Goal: Information Seeking & Learning: Learn about a topic

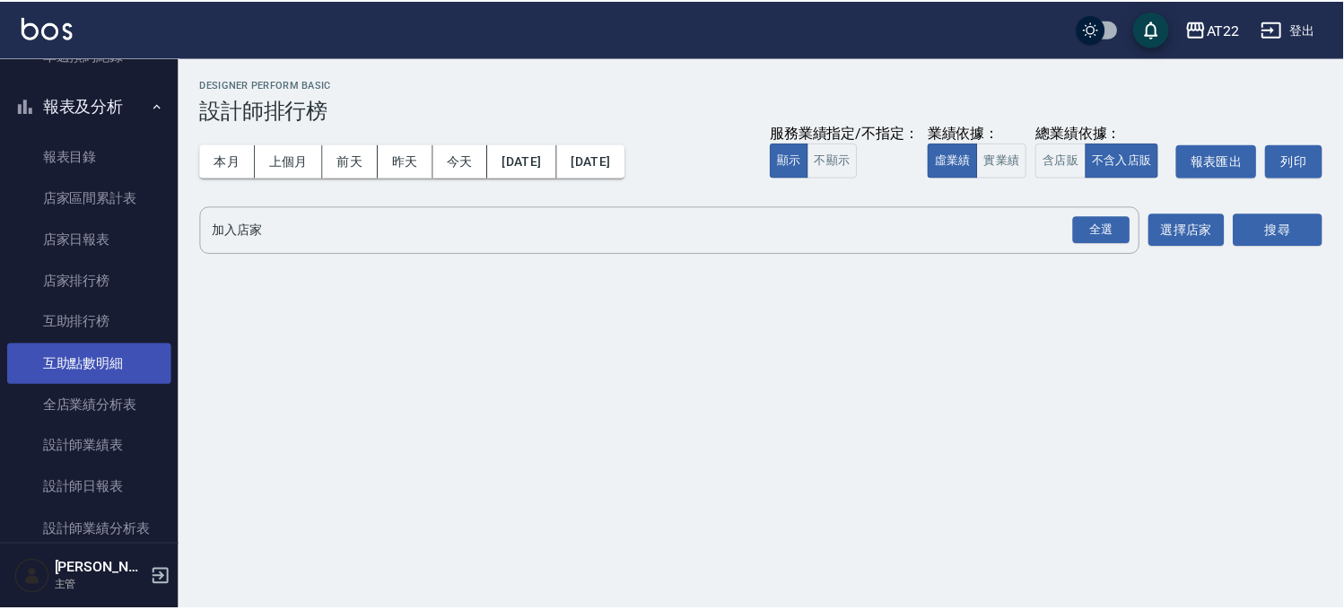
scroll to position [859, 0]
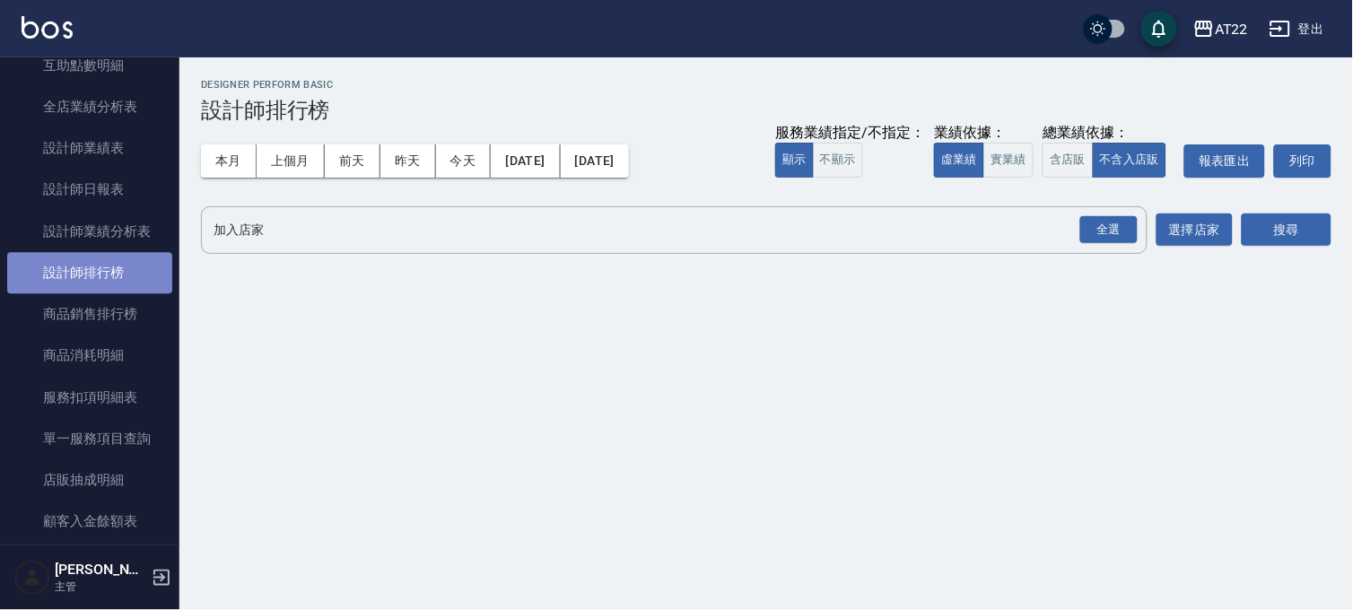
click at [92, 278] on link "設計師排行榜" at bounding box center [89, 272] width 165 height 41
click at [214, 160] on button "本月" at bounding box center [229, 160] width 56 height 33
click at [1107, 229] on div "全選" at bounding box center [1108, 230] width 57 height 28
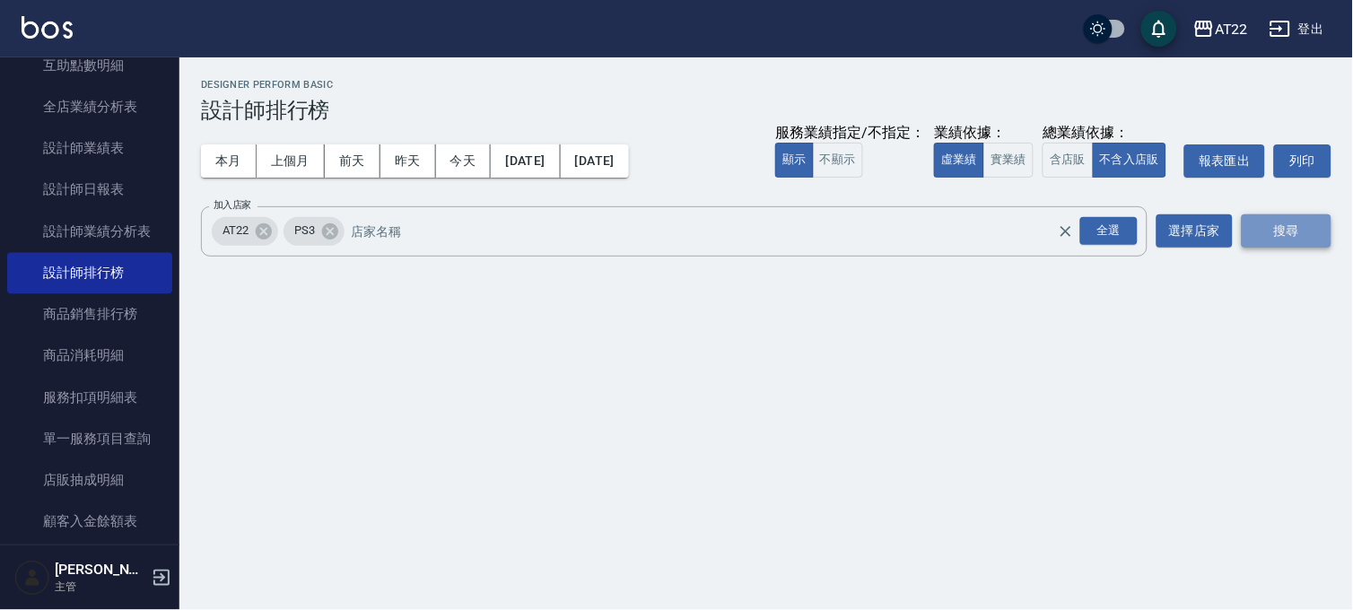
click at [1290, 241] on button "搜尋" at bounding box center [1287, 230] width 90 height 33
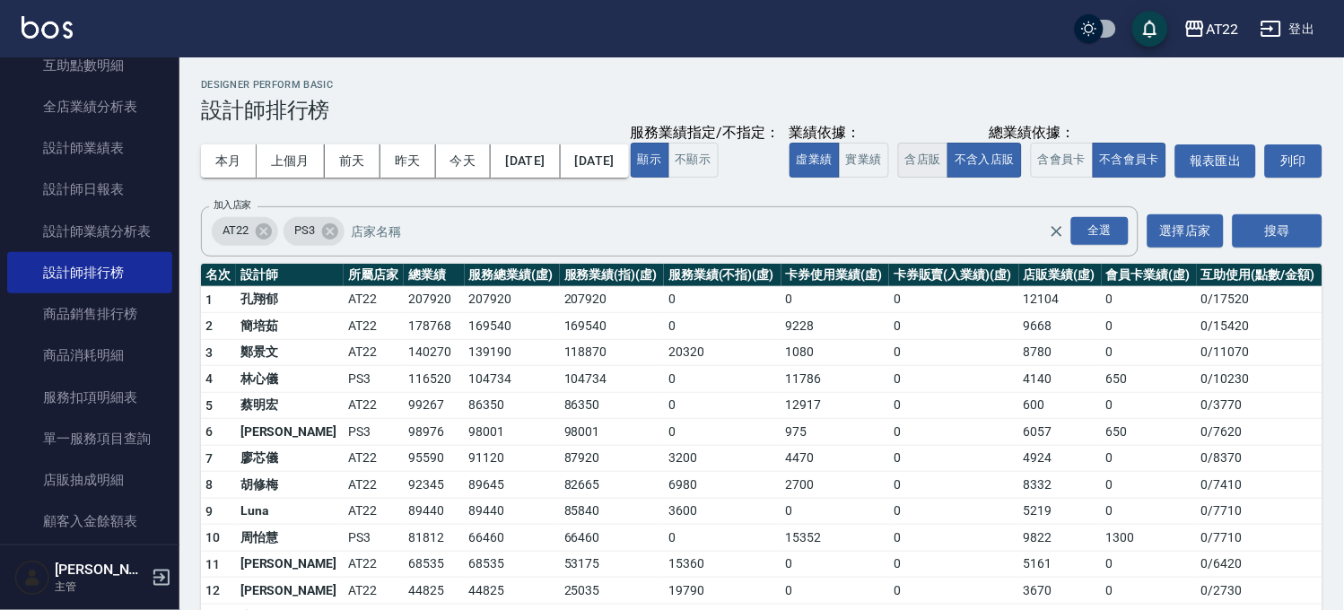
click at [898, 178] on button "含店販" at bounding box center [923, 160] width 50 height 35
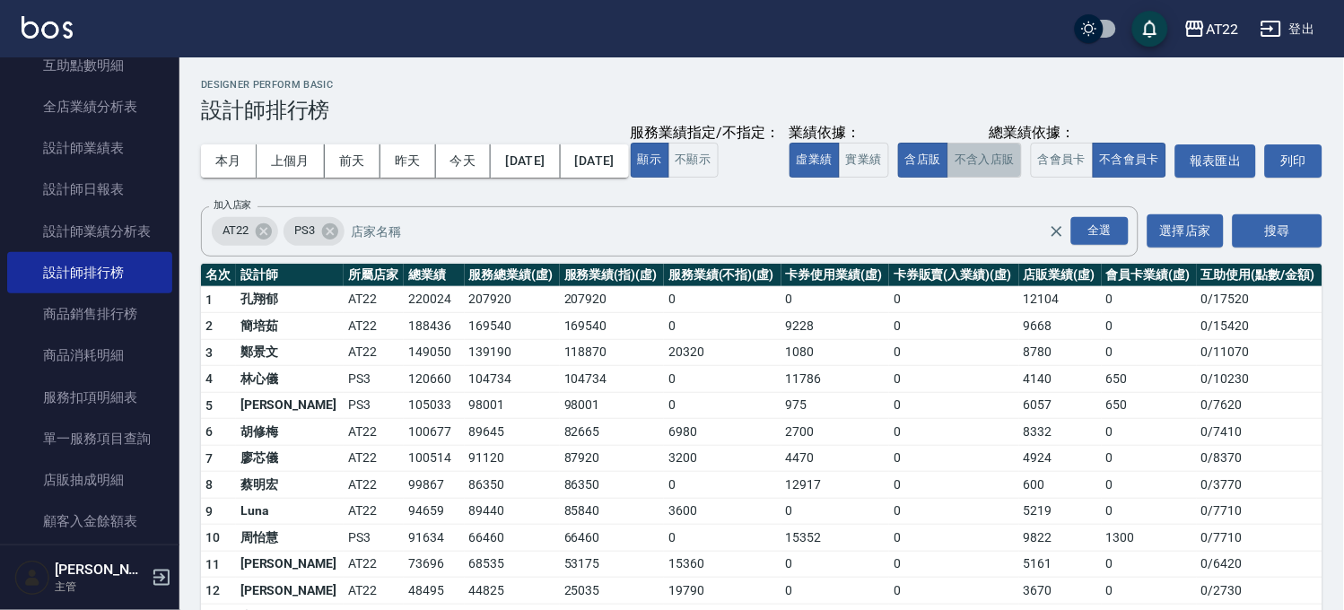
click at [948, 178] on button "不含入店販" at bounding box center [985, 160] width 74 height 35
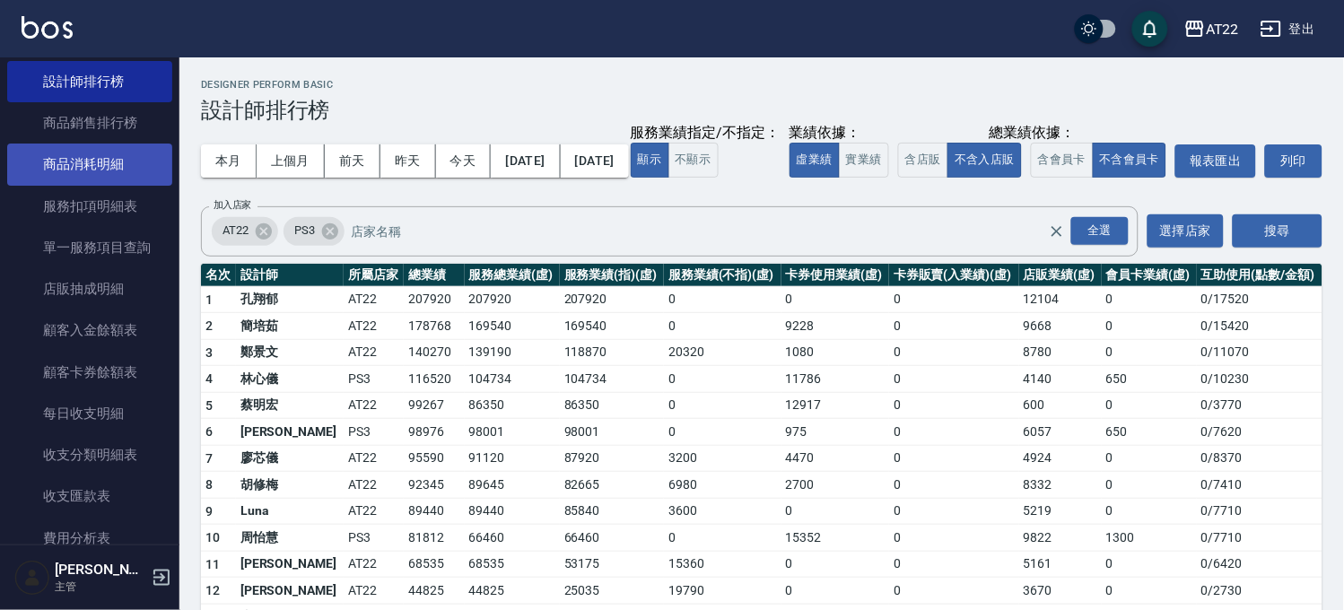
scroll to position [1258, 0]
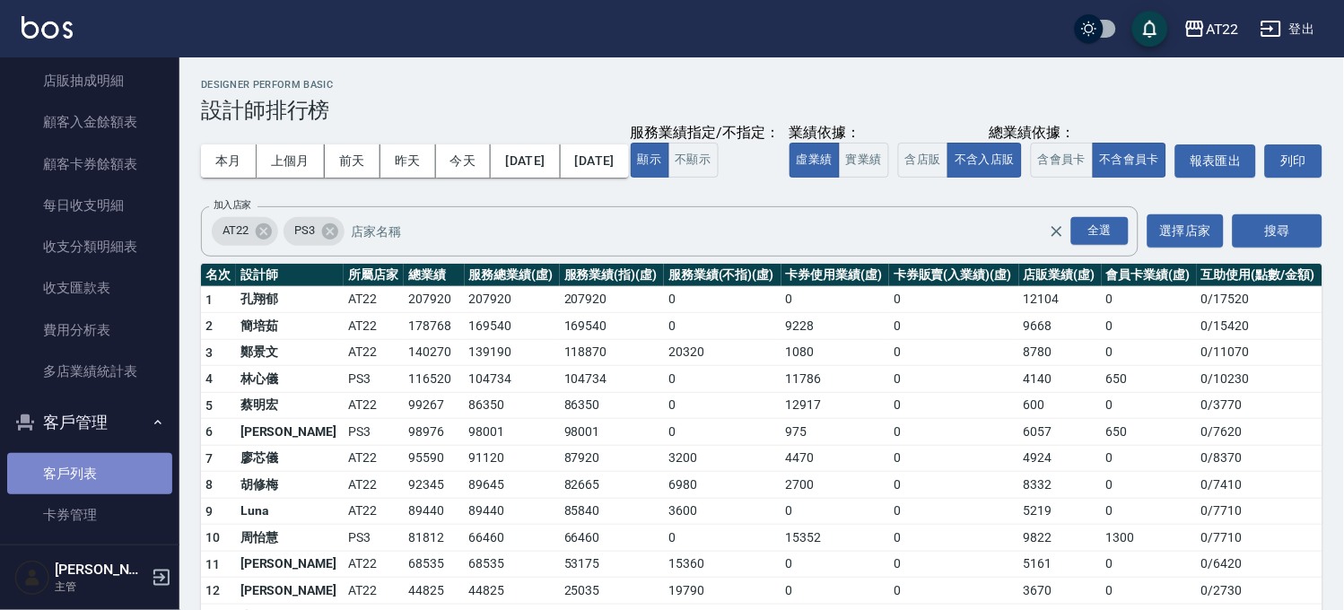
click at [119, 464] on link "客戶列表" at bounding box center [89, 473] width 165 height 41
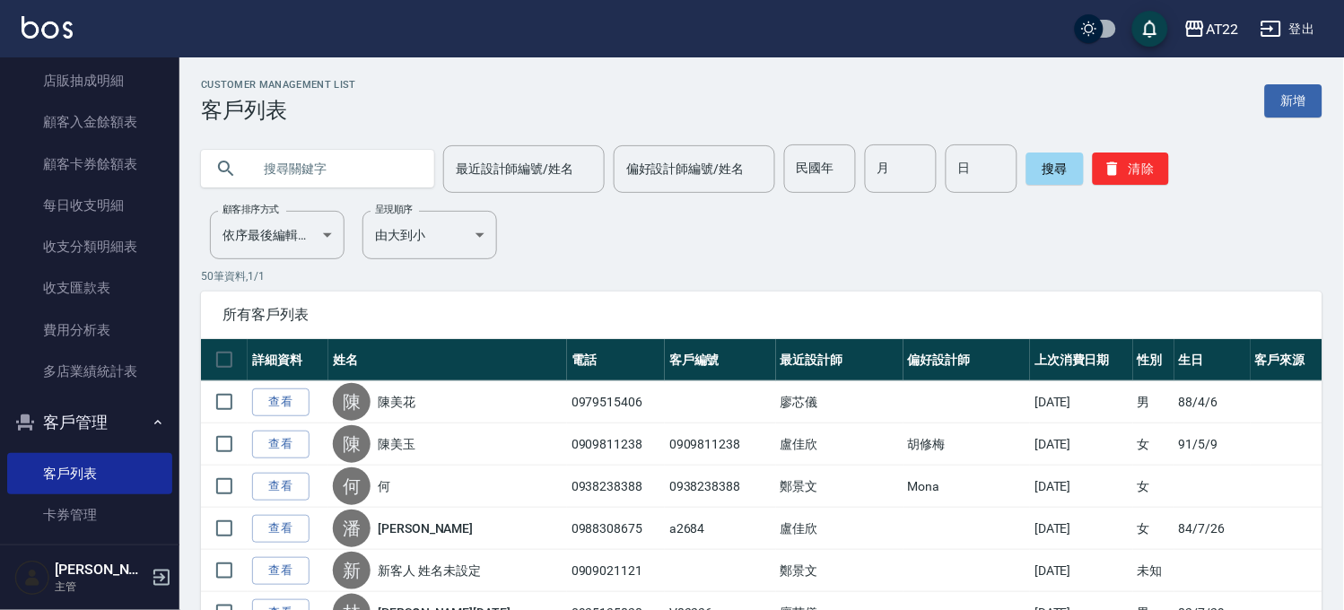
click at [404, 192] on input "text" at bounding box center [335, 168] width 169 height 48
type input "0928084425"
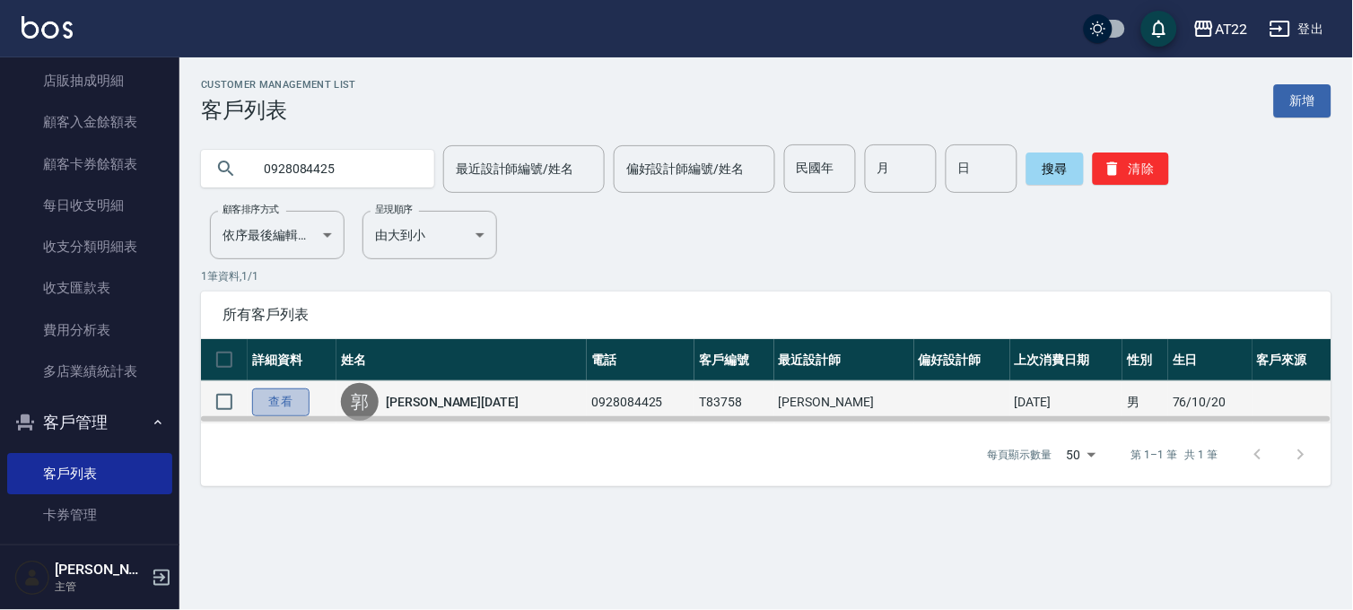
click at [287, 408] on link "查看" at bounding box center [280, 403] width 57 height 28
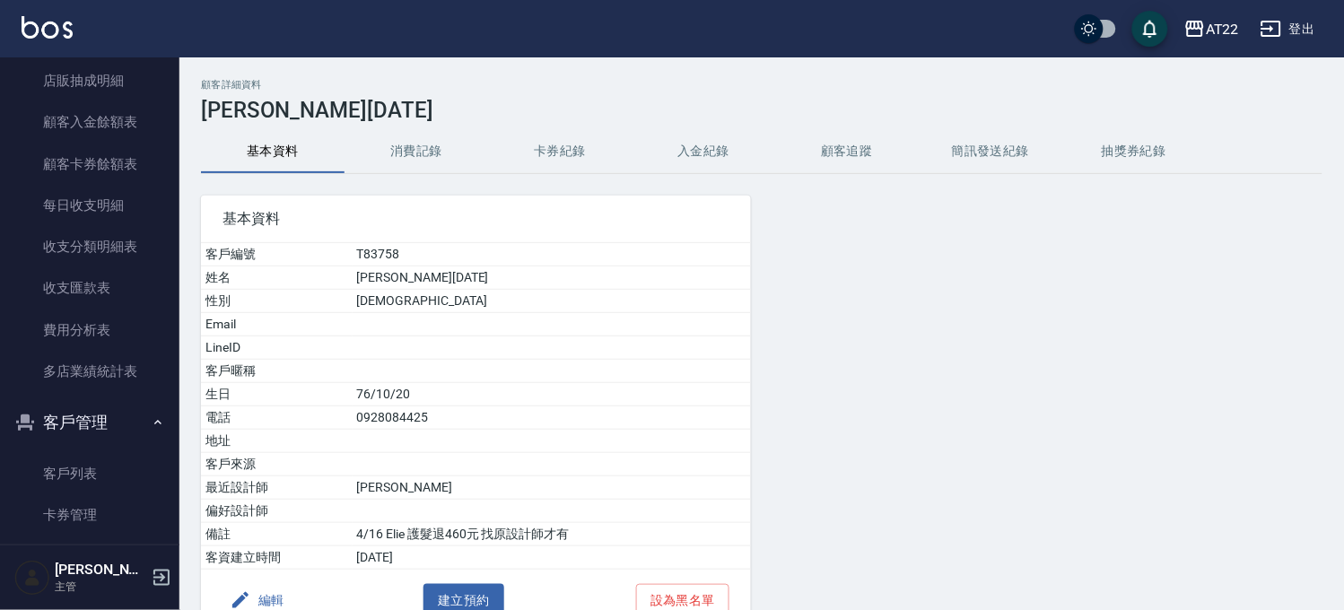
click at [419, 147] on button "消費記錄" at bounding box center [417, 151] width 144 height 43
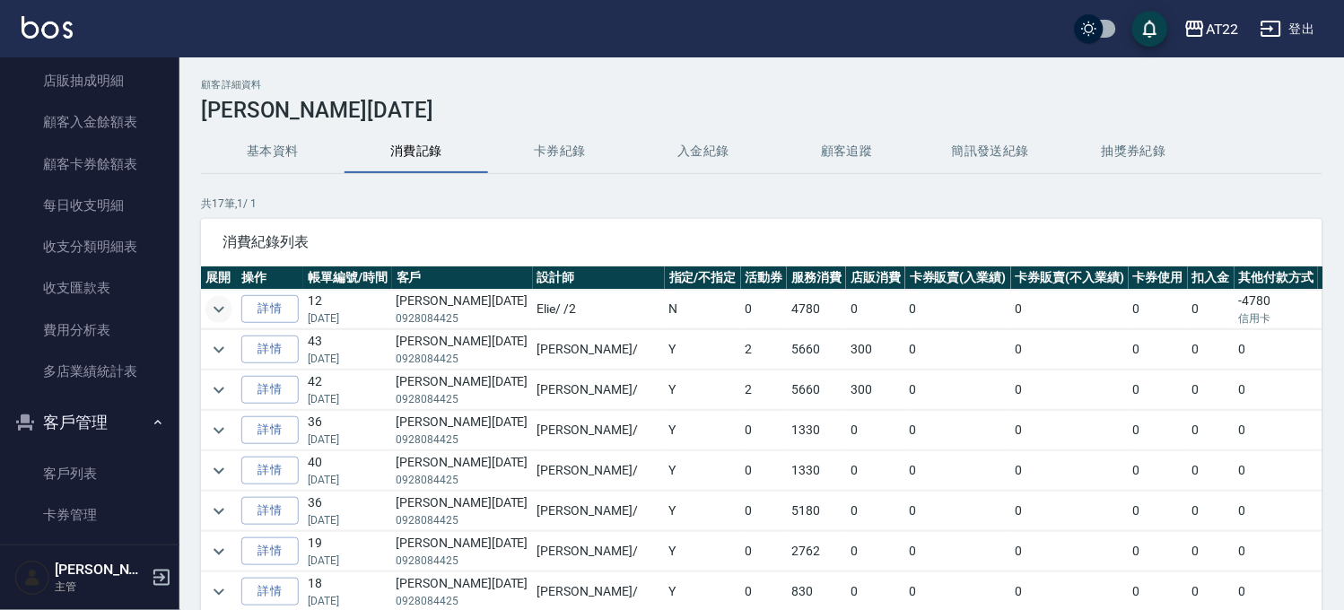
click at [223, 302] on icon "expand row" at bounding box center [219, 310] width 22 height 22
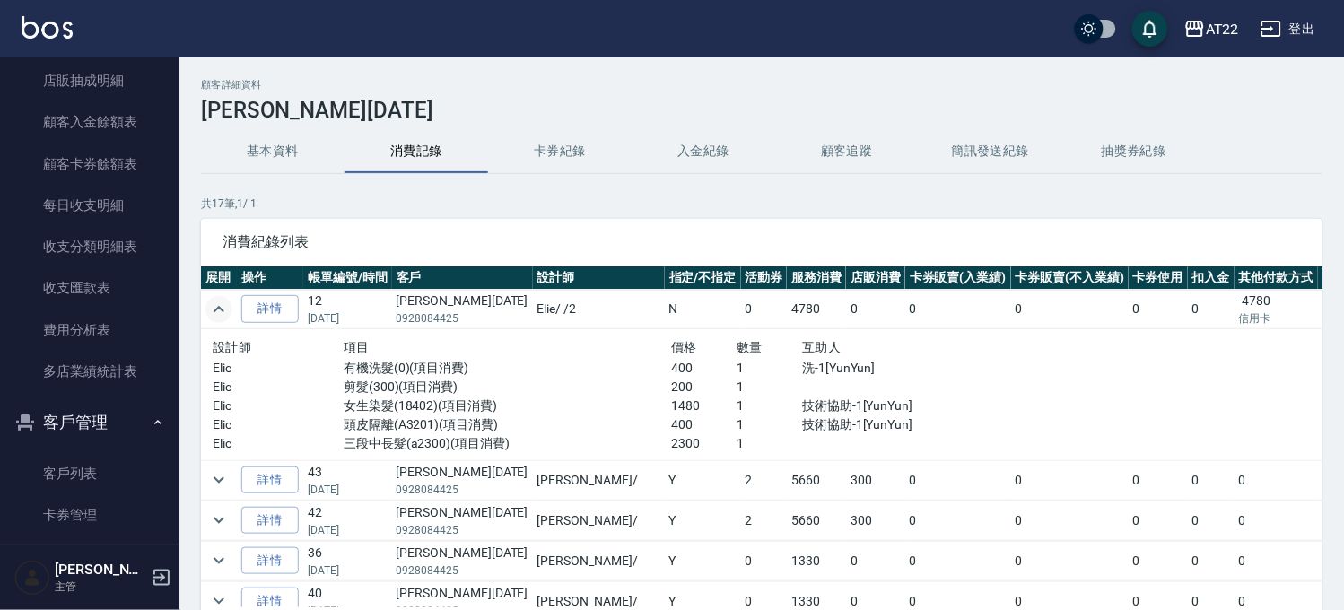
click at [224, 317] on icon "expand row" at bounding box center [219, 310] width 22 height 22
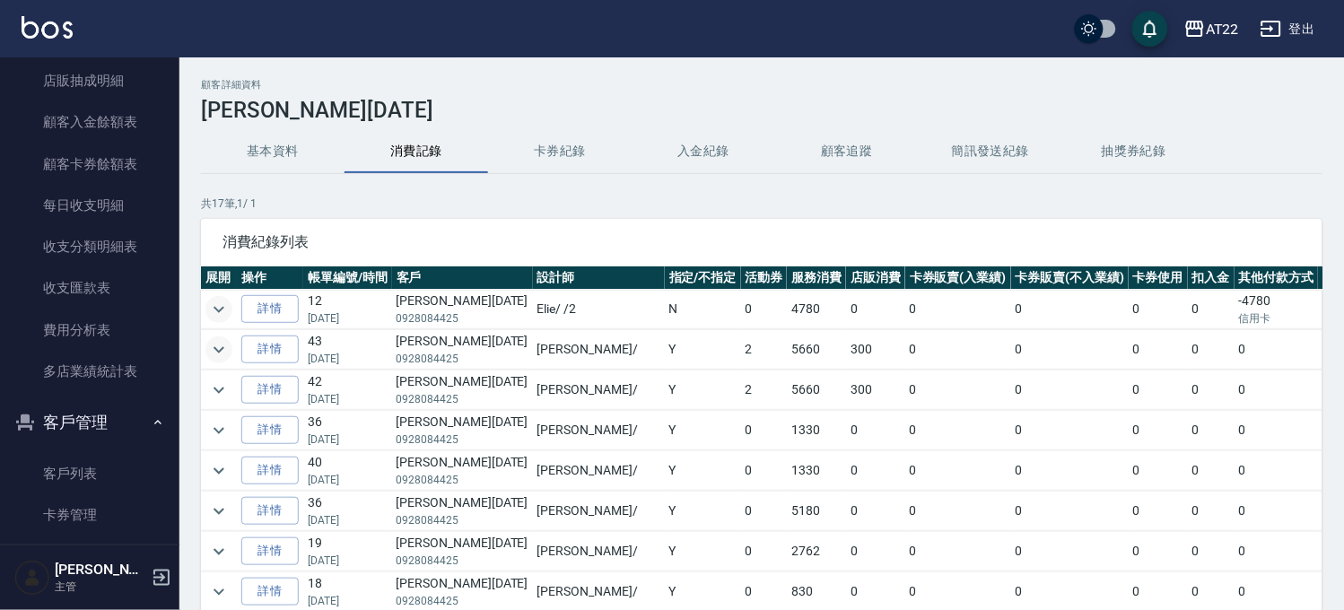
click at [228, 356] on icon "expand row" at bounding box center [219, 350] width 22 height 22
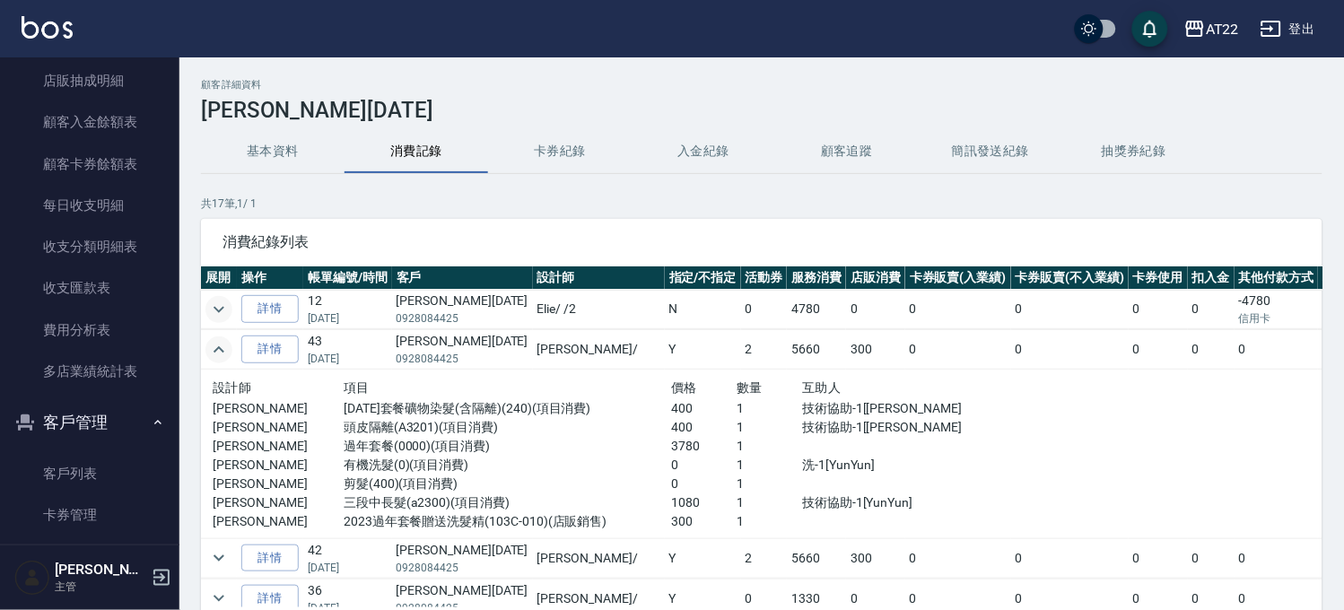
click at [227, 357] on icon "expand row" at bounding box center [219, 350] width 22 height 22
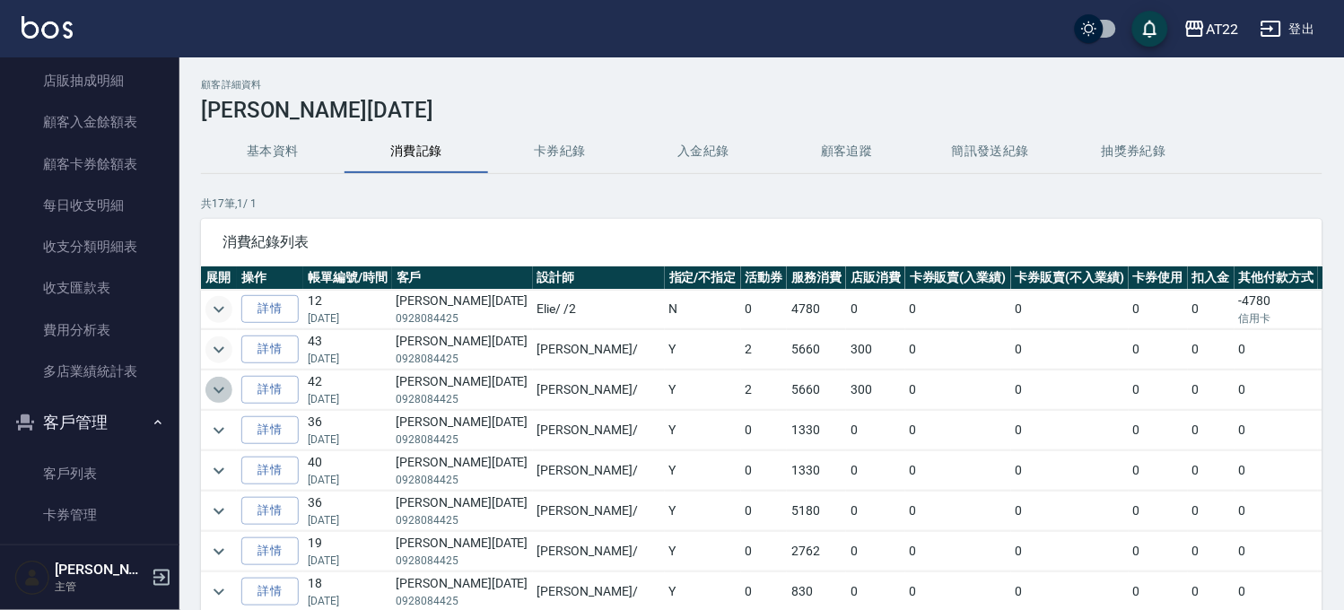
click at [218, 400] on icon "expand row" at bounding box center [219, 391] width 22 height 22
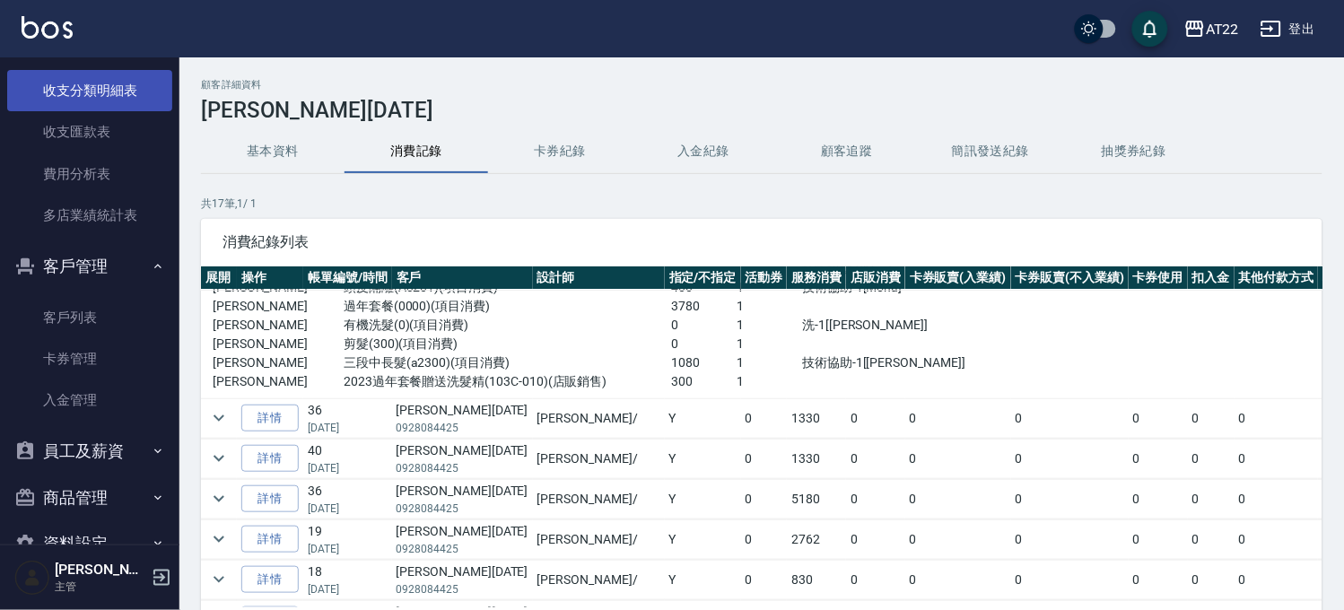
scroll to position [1457, 0]
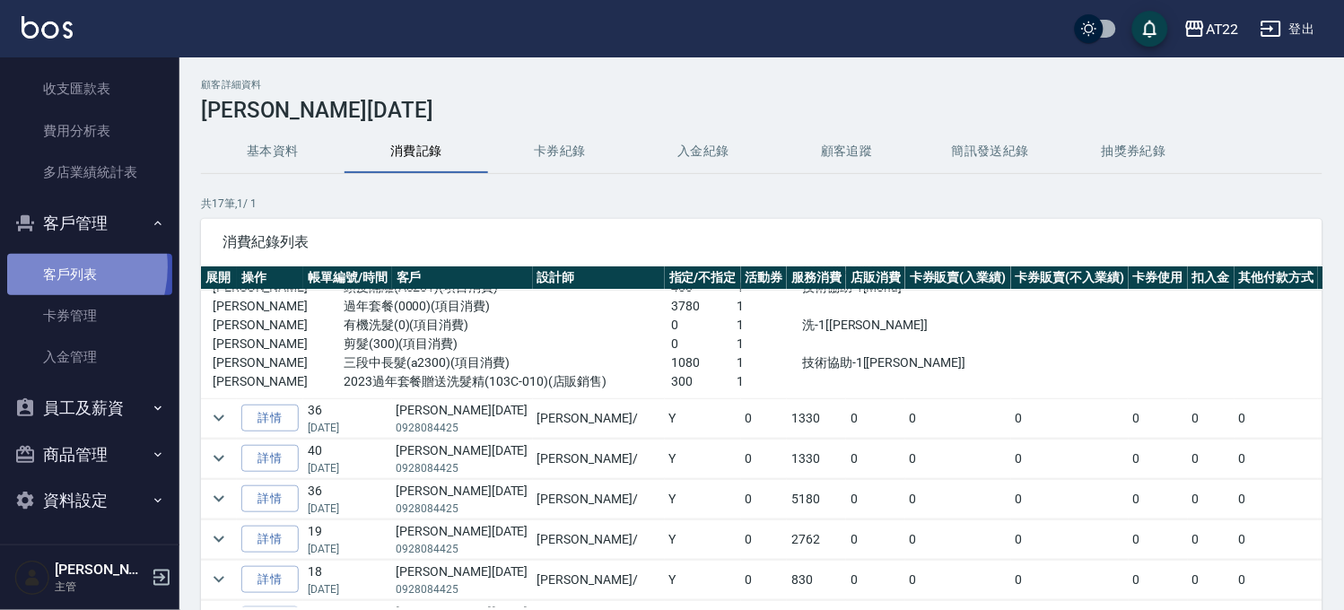
click at [46, 267] on link "客戶列表" at bounding box center [89, 274] width 165 height 41
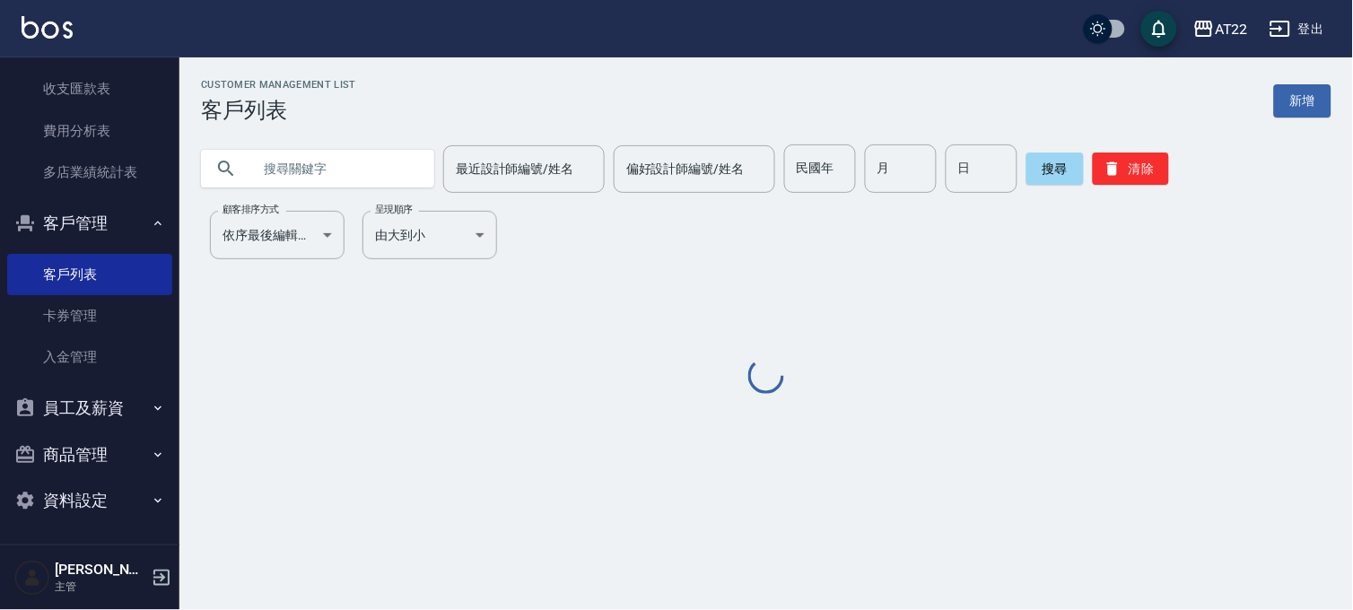
click at [281, 171] on input "text" at bounding box center [335, 168] width 169 height 48
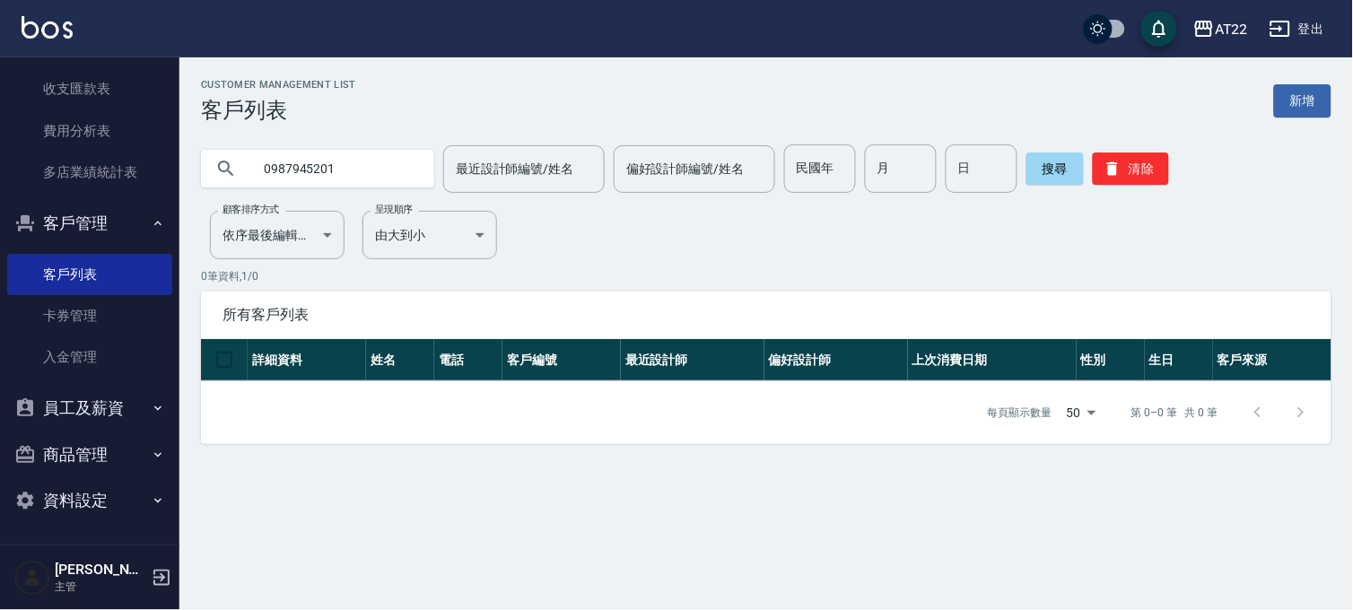
drag, startPoint x: 369, startPoint y: 171, endPoint x: 229, endPoint y: 188, distance: 141.0
click at [229, 188] on div "0987945201" at bounding box center [317, 168] width 233 height 48
type input "0926809123"
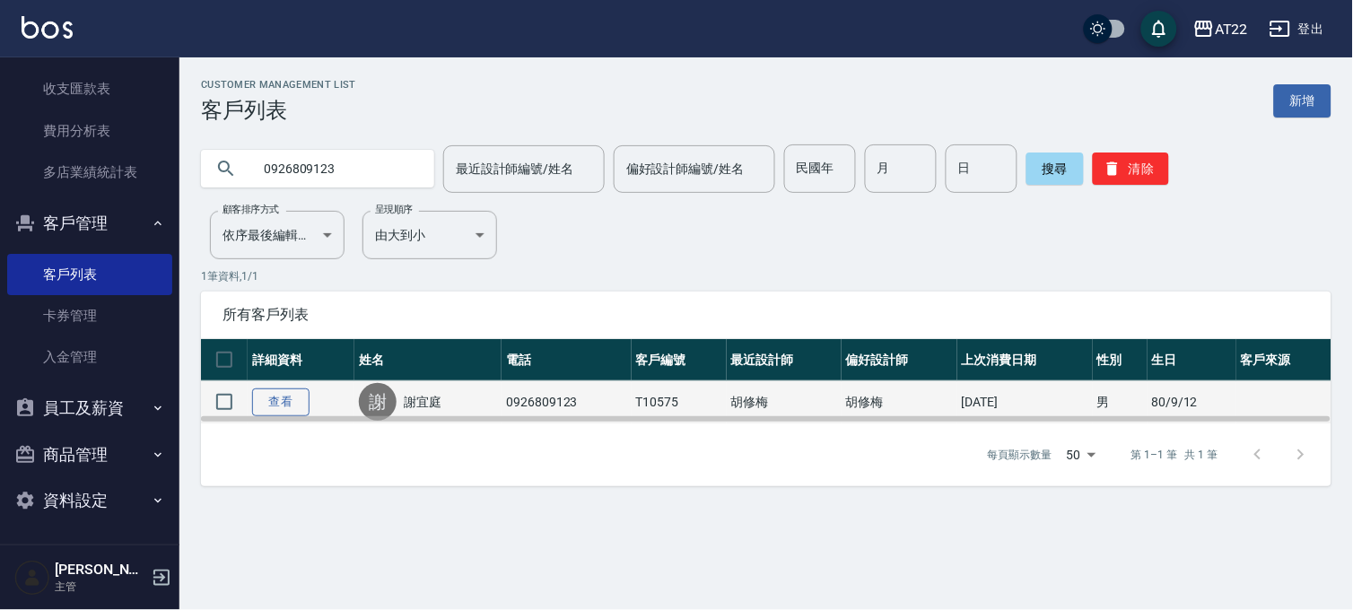
click at [284, 402] on link "查看" at bounding box center [280, 403] width 57 height 28
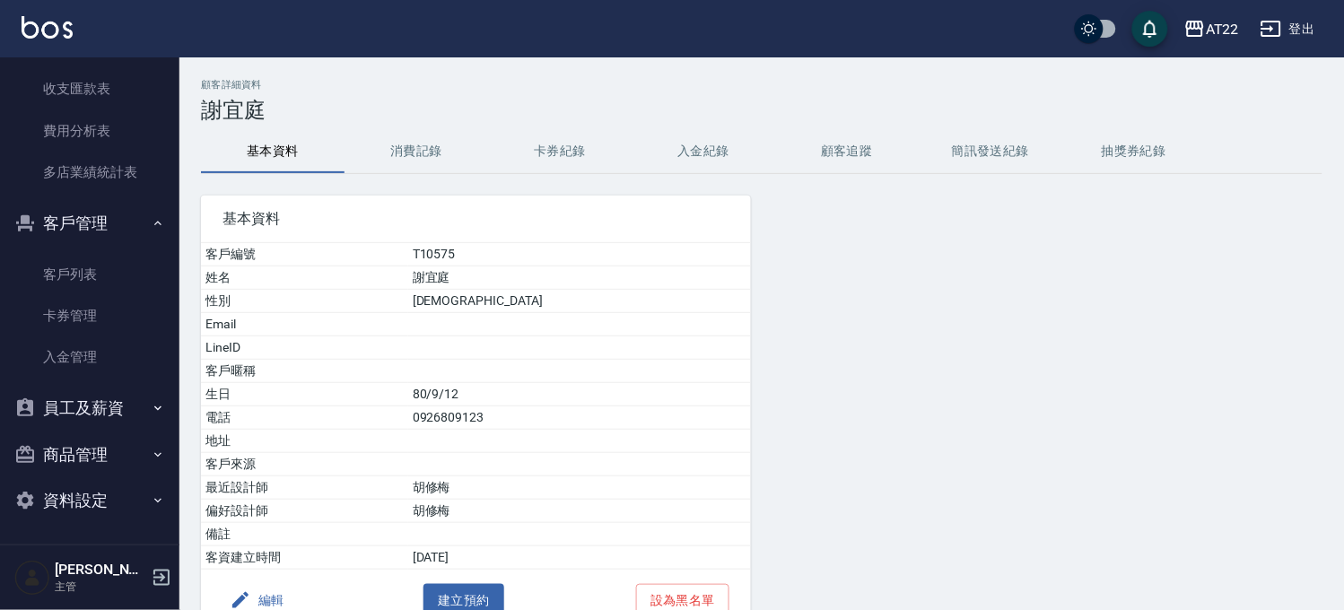
click at [416, 111] on h3 "謝宜庭" at bounding box center [762, 110] width 1122 height 25
click at [410, 139] on button "消費記錄" at bounding box center [417, 151] width 144 height 43
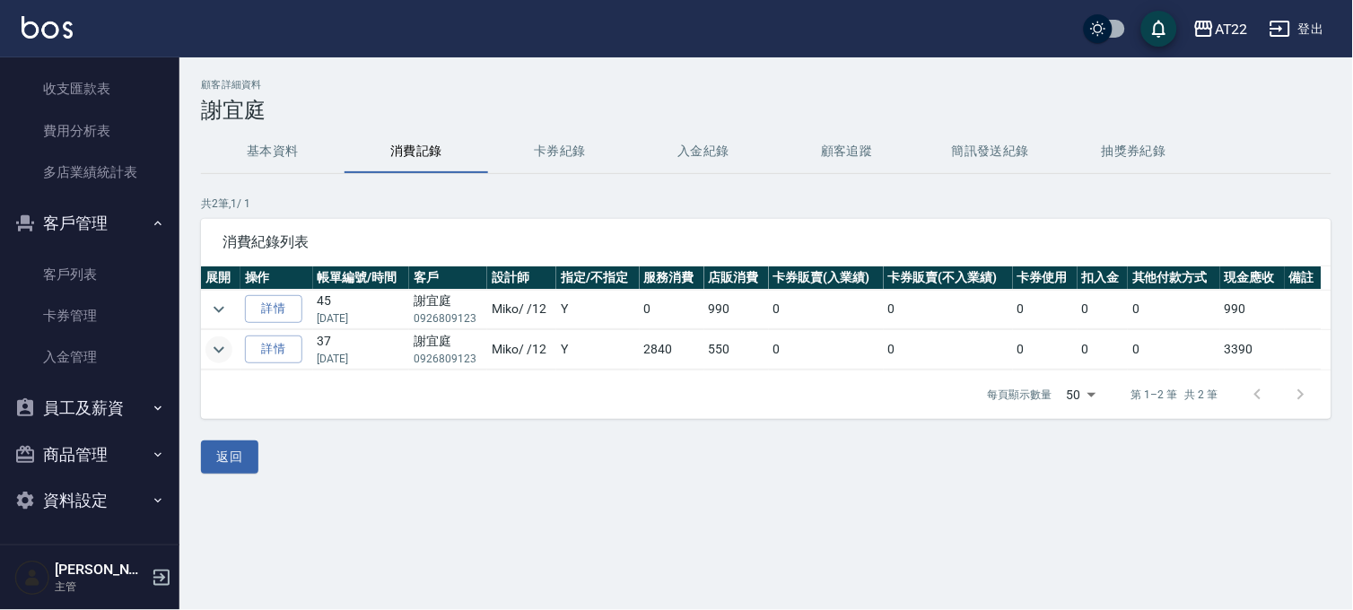
click at [219, 353] on icon "expand row" at bounding box center [219, 349] width 11 height 6
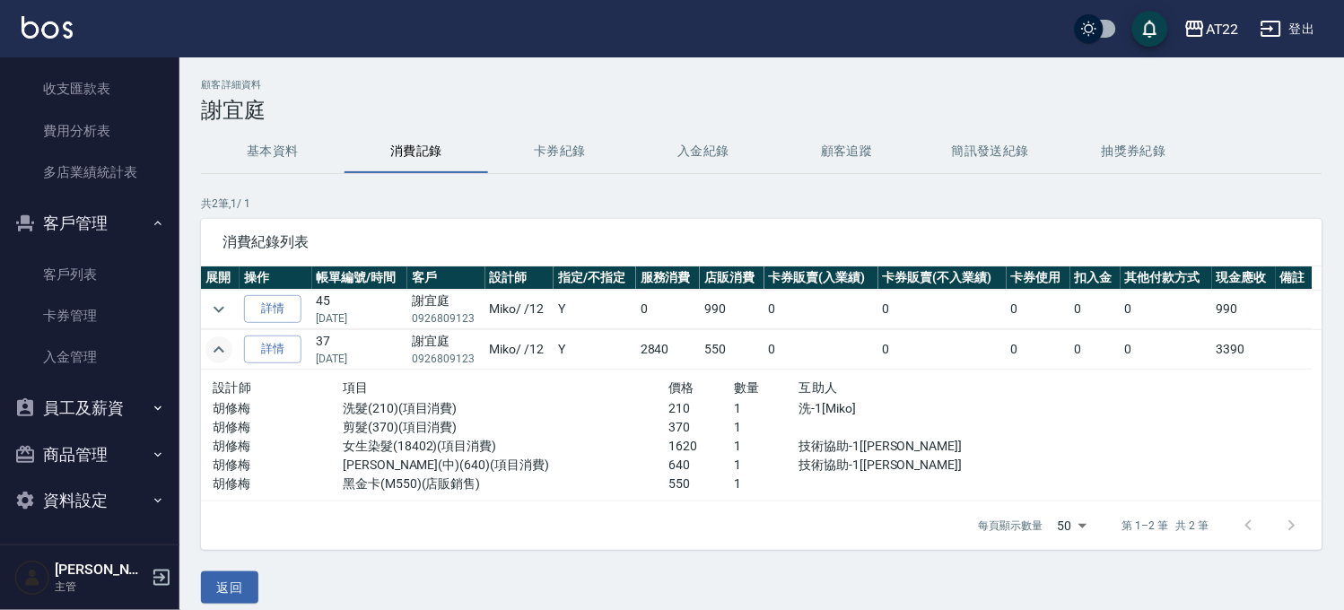
click at [260, 164] on button "基本資料" at bounding box center [273, 151] width 144 height 43
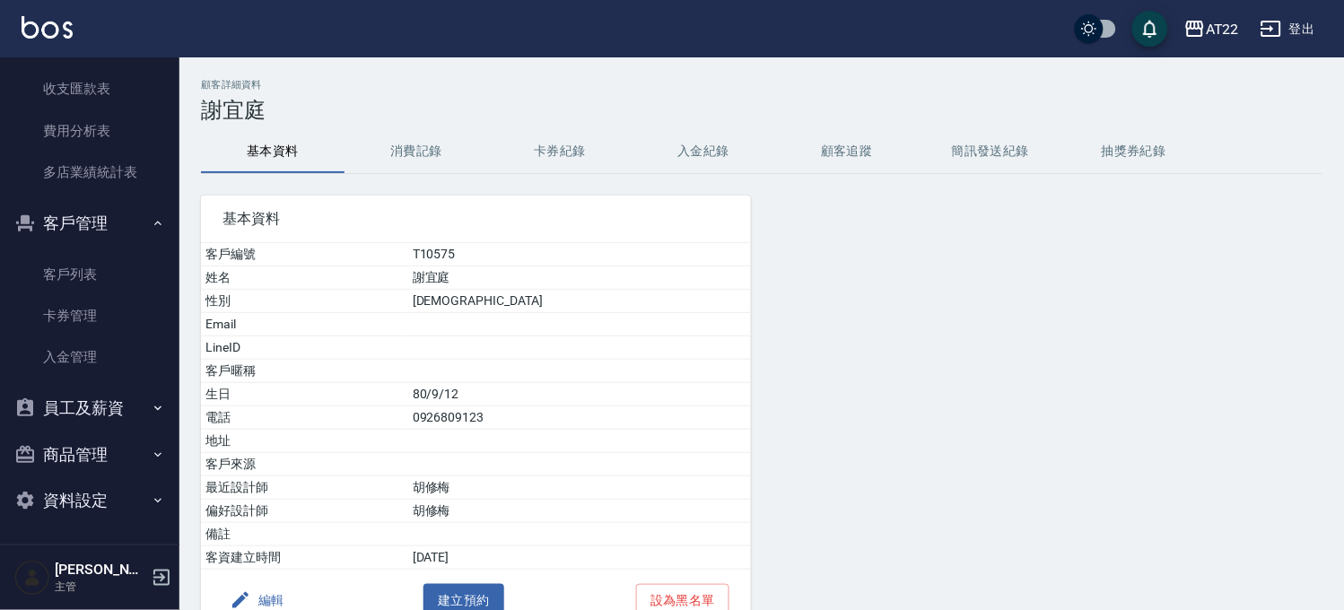
click at [142, 208] on button "客戶管理" at bounding box center [89, 223] width 165 height 47
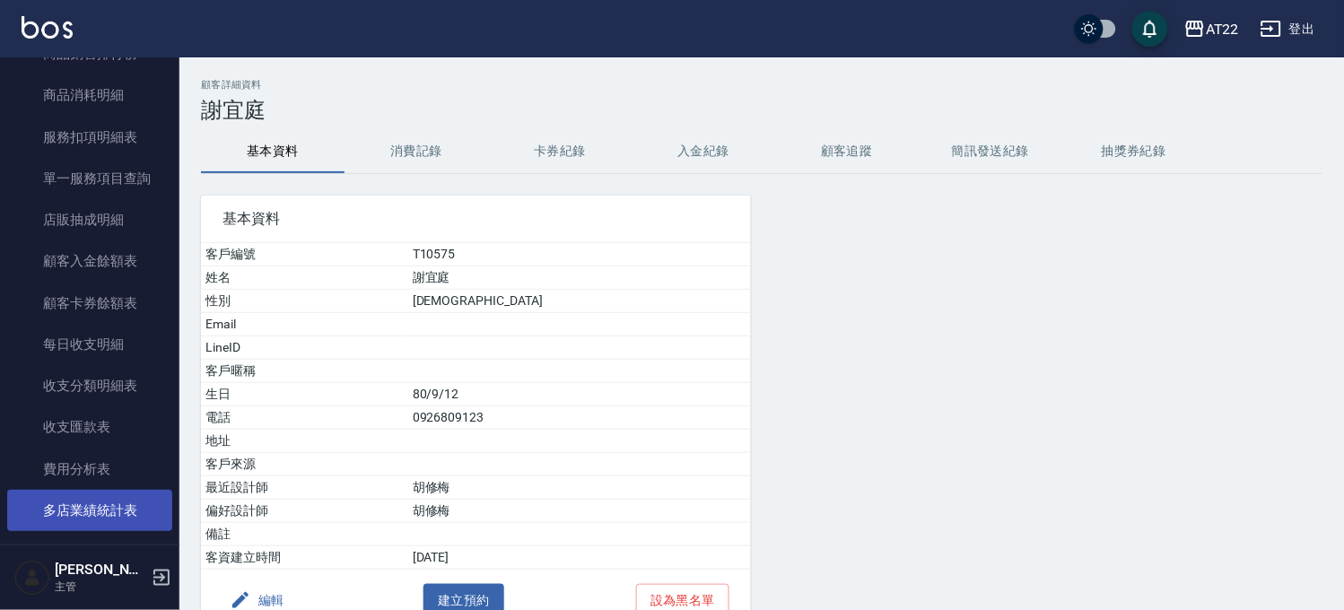
scroll to position [920, 0]
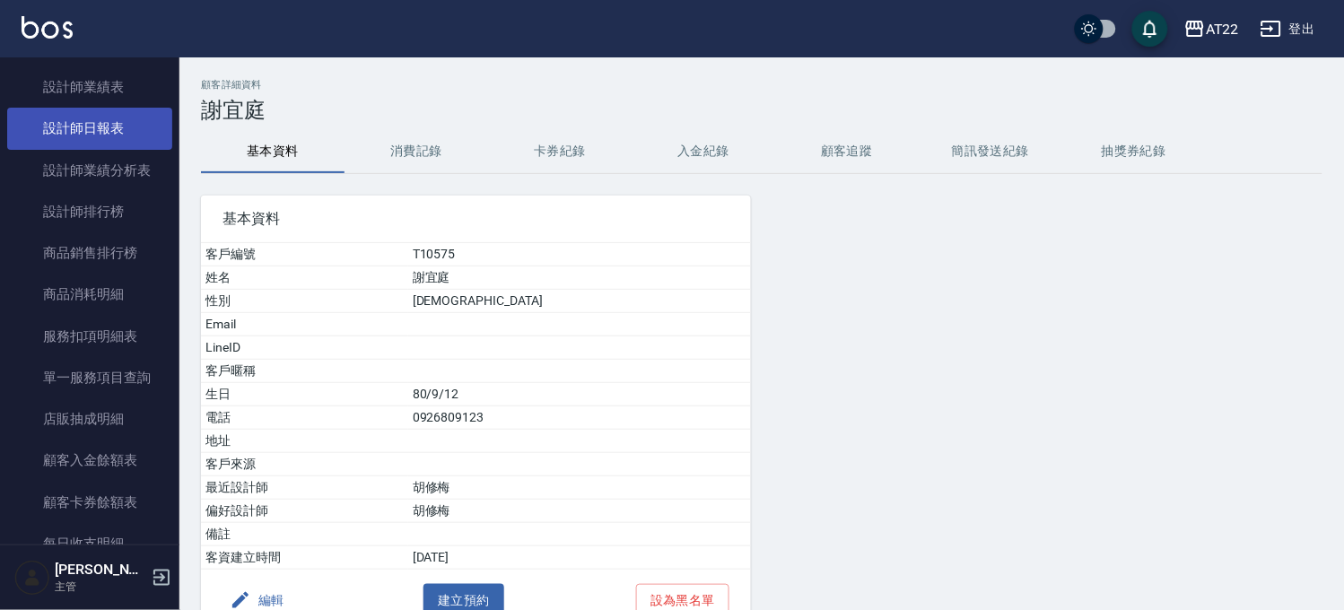
click at [123, 124] on link "設計師日報表" at bounding box center [89, 128] width 165 height 41
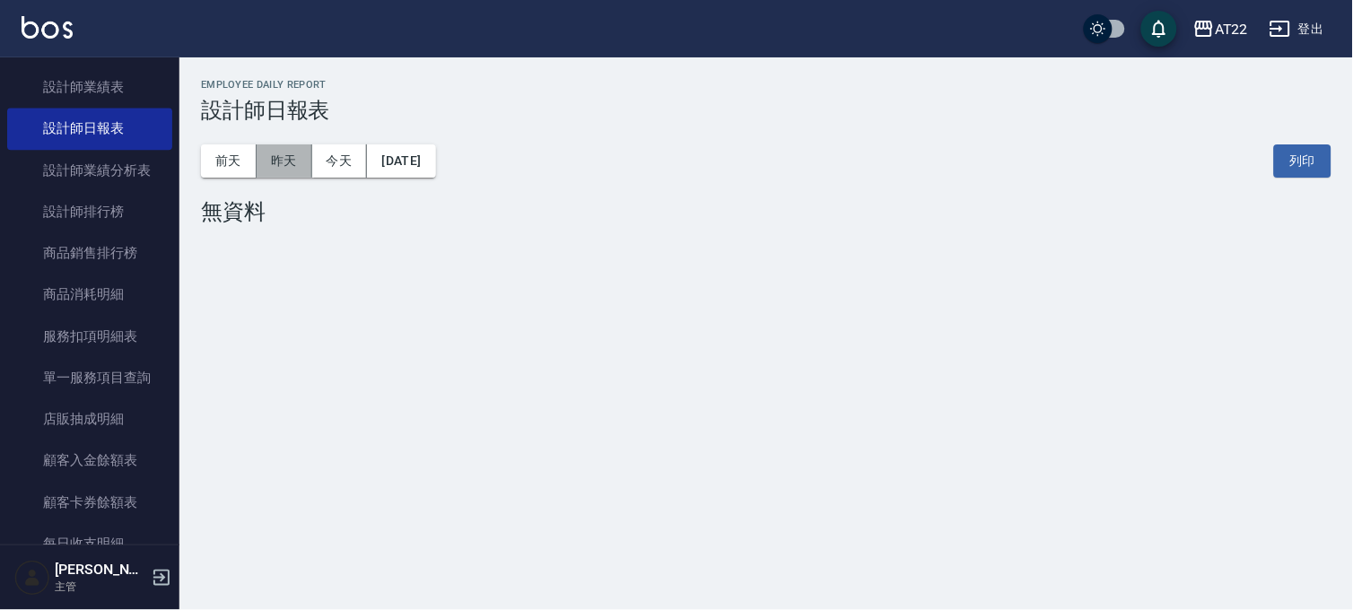
click at [309, 151] on button "昨天" at bounding box center [285, 160] width 56 height 33
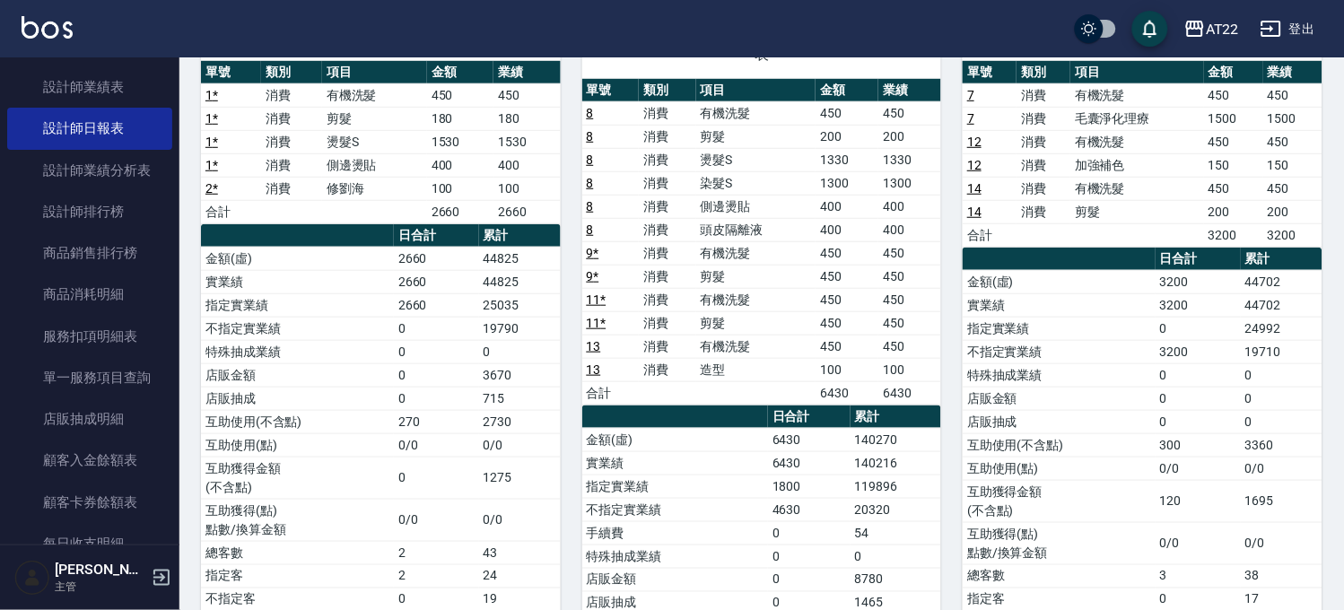
scroll to position [299, 0]
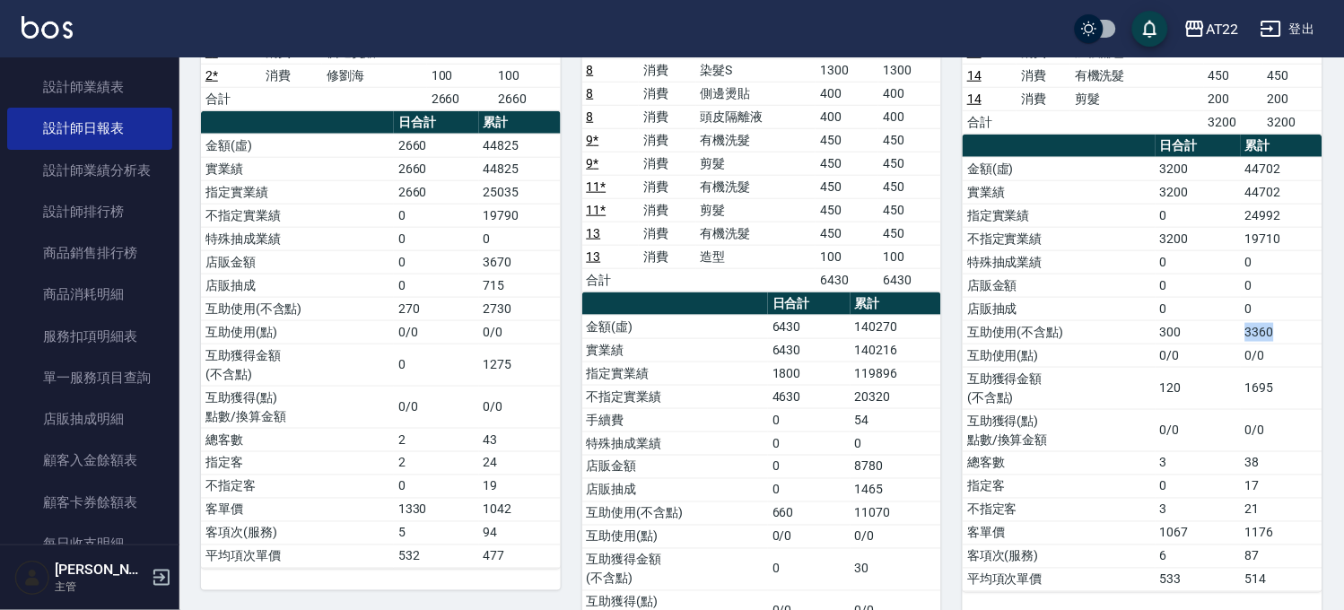
drag, startPoint x: 1307, startPoint y: 330, endPoint x: 1212, endPoint y: 321, distance: 94.7
click at [1212, 321] on tr "互助使用(不含點) 300 3360" at bounding box center [1143, 331] width 360 height 23
click at [1201, 348] on td "0/0" at bounding box center [1198, 355] width 85 height 23
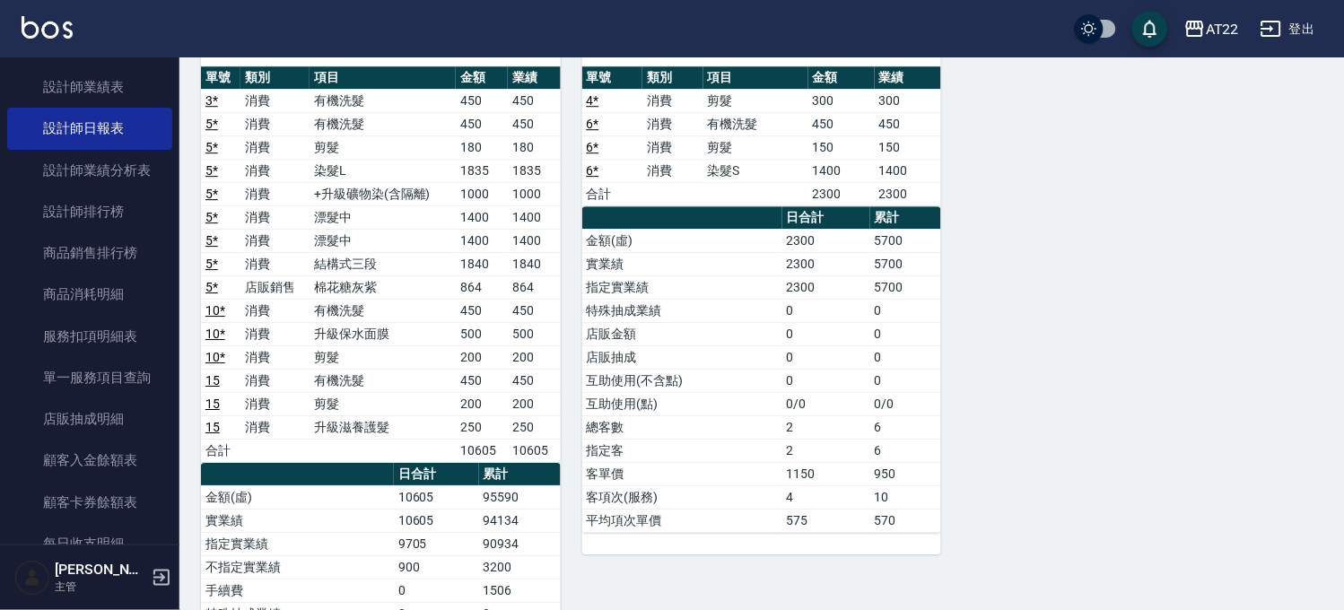
scroll to position [1461, 0]
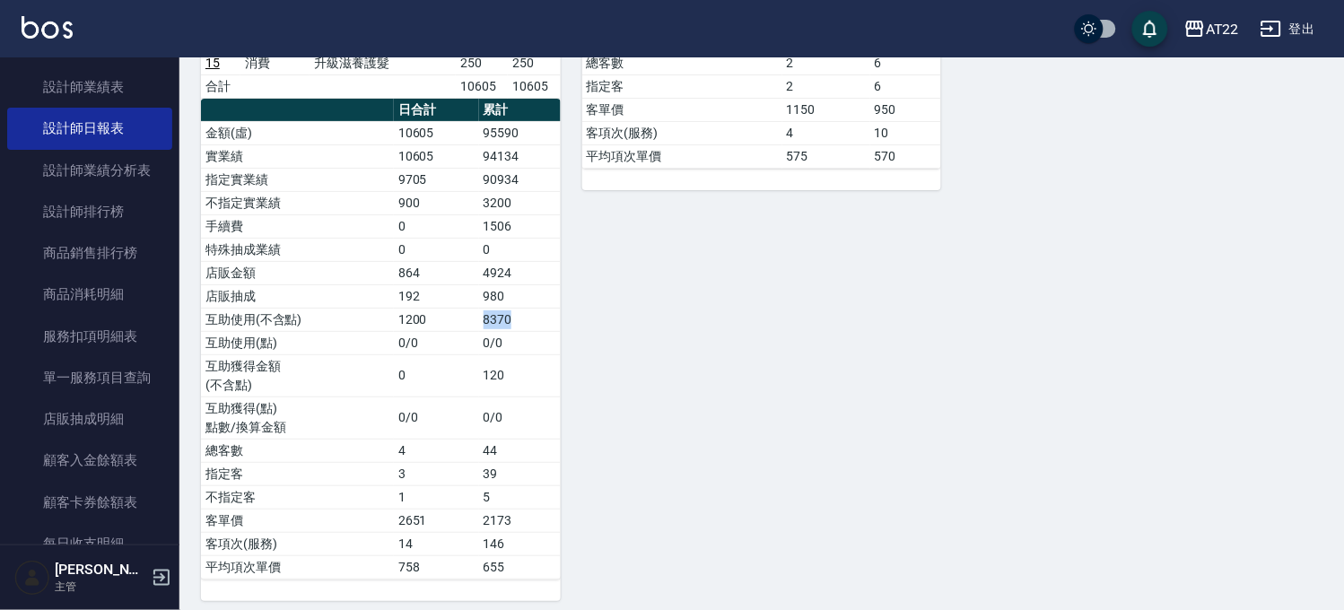
drag, startPoint x: 539, startPoint y: 299, endPoint x: 476, endPoint y: 312, distance: 65.1
click at [476, 312] on tr "互助使用(不含點) 1200 8370" at bounding box center [381, 319] width 360 height 23
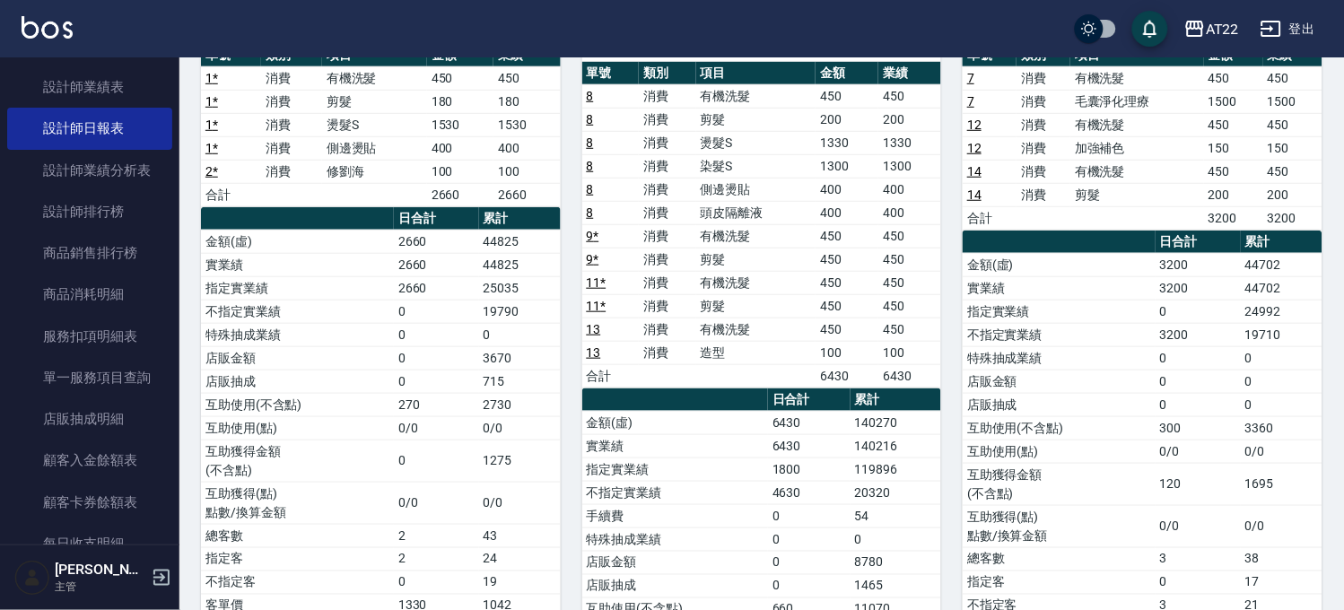
scroll to position [0, 0]
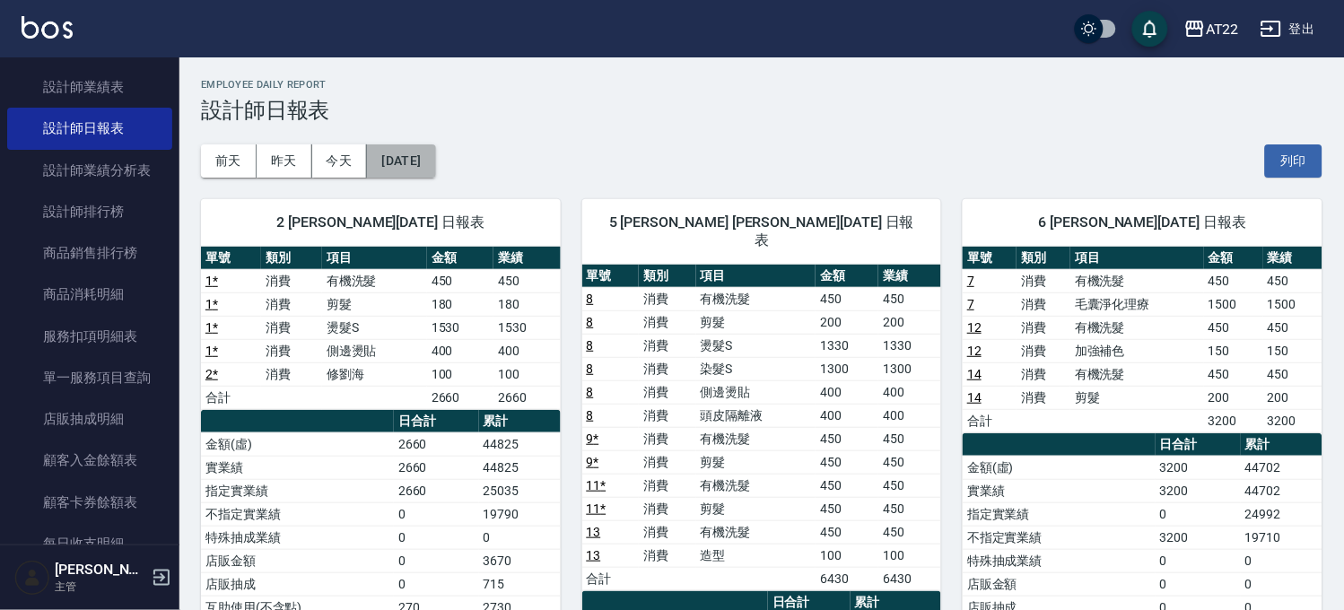
click at [433, 159] on button "[DATE]" at bounding box center [401, 160] width 68 height 33
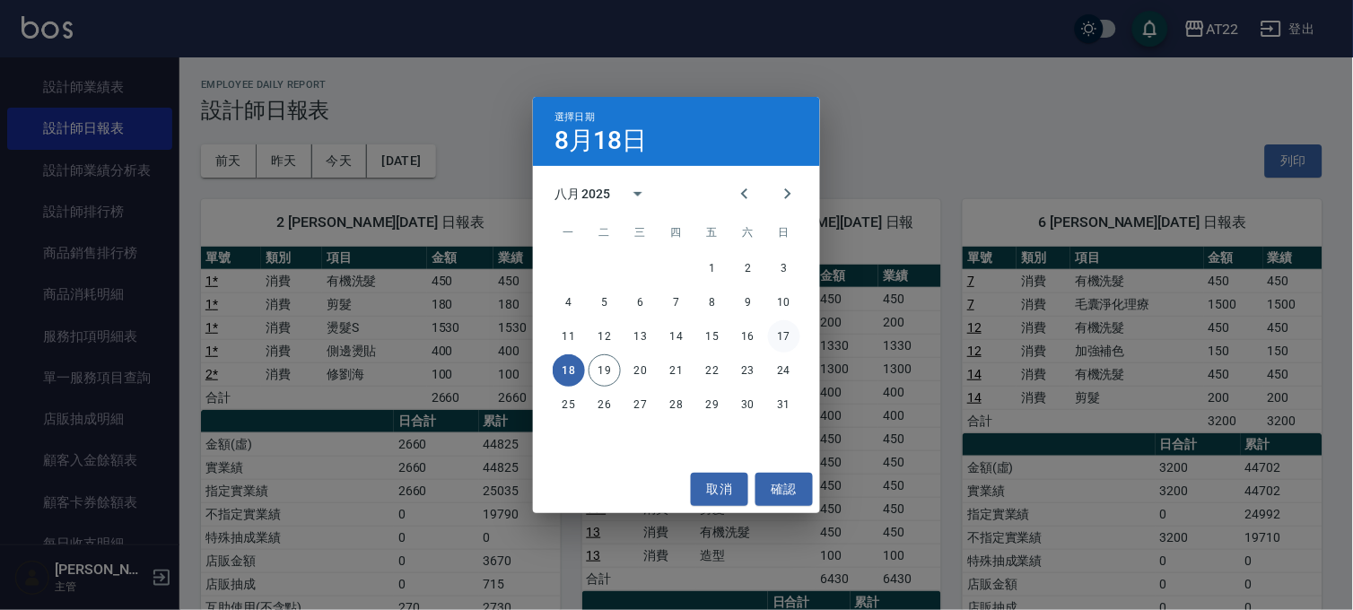
click at [791, 338] on button "17" at bounding box center [784, 336] width 32 height 32
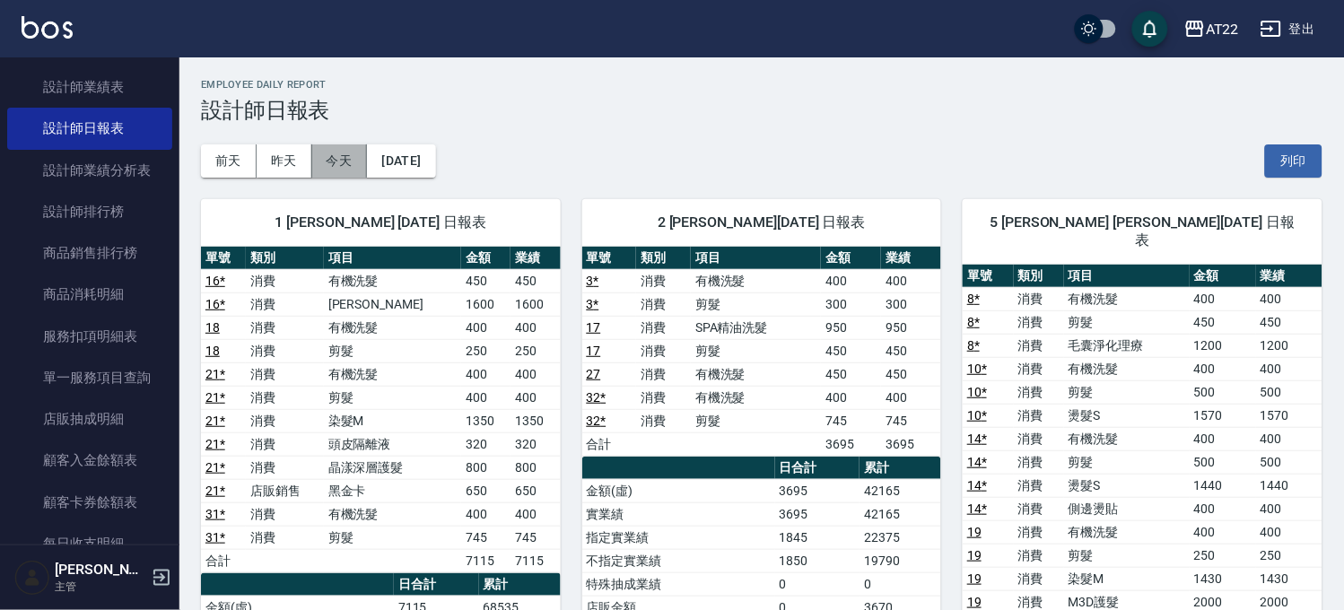
click at [335, 150] on button "今天" at bounding box center [340, 160] width 56 height 33
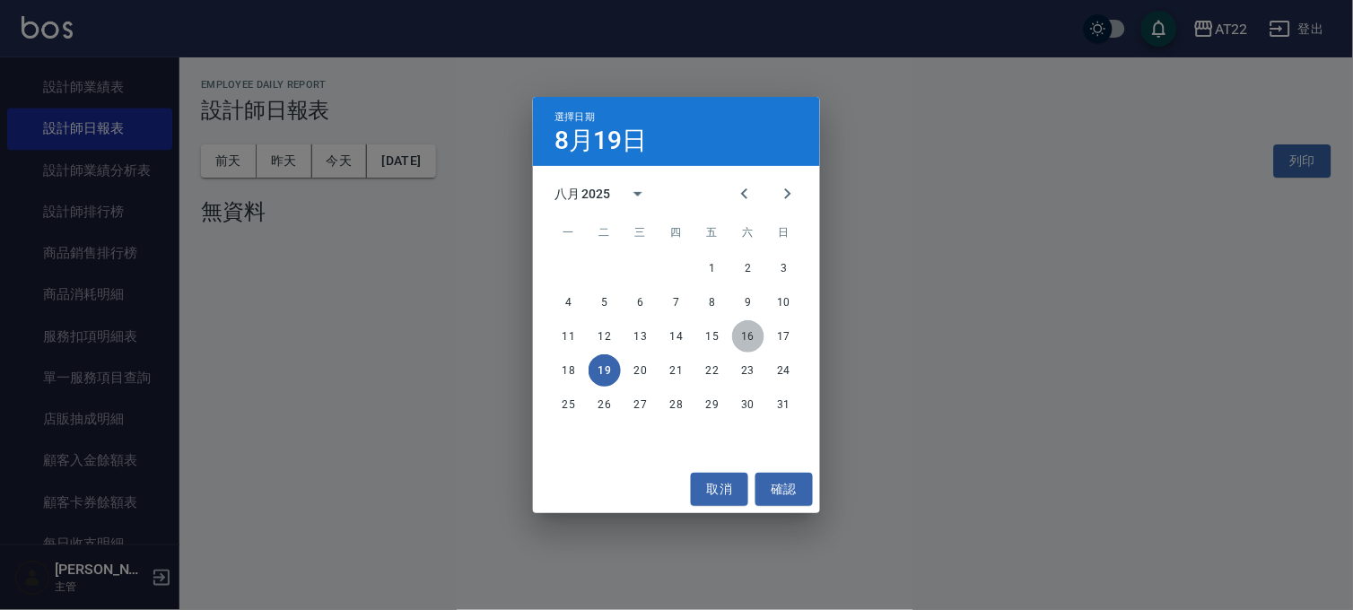
click at [757, 332] on button "16" at bounding box center [748, 336] width 32 height 32
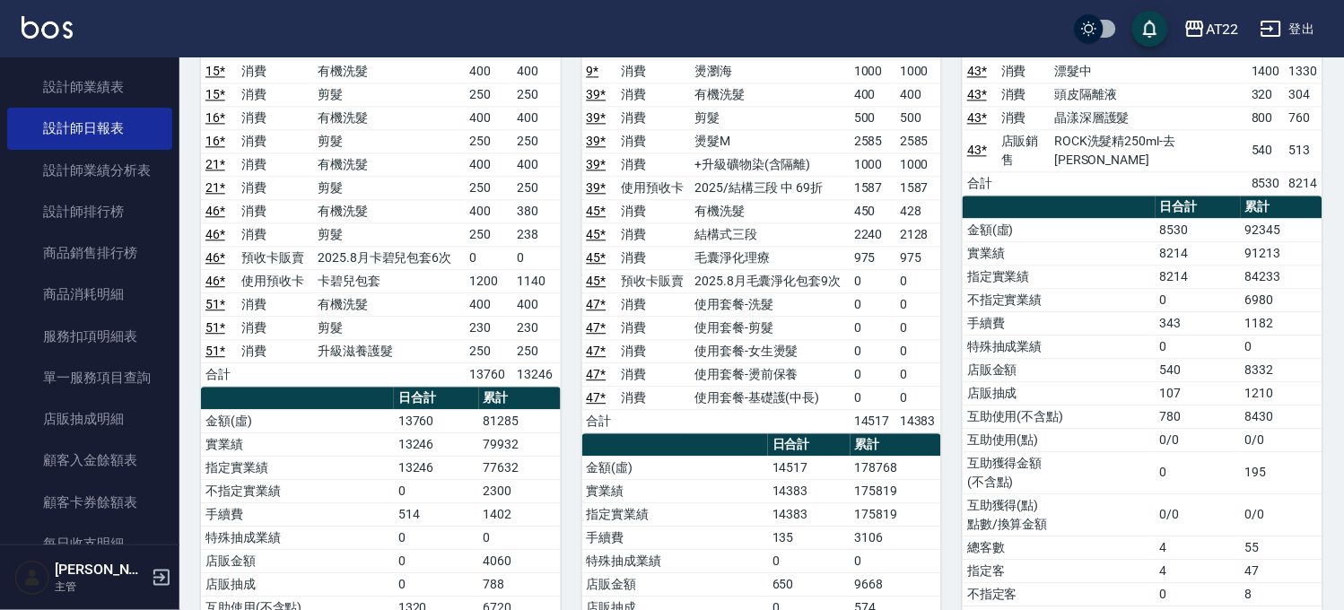
scroll to position [2492, 0]
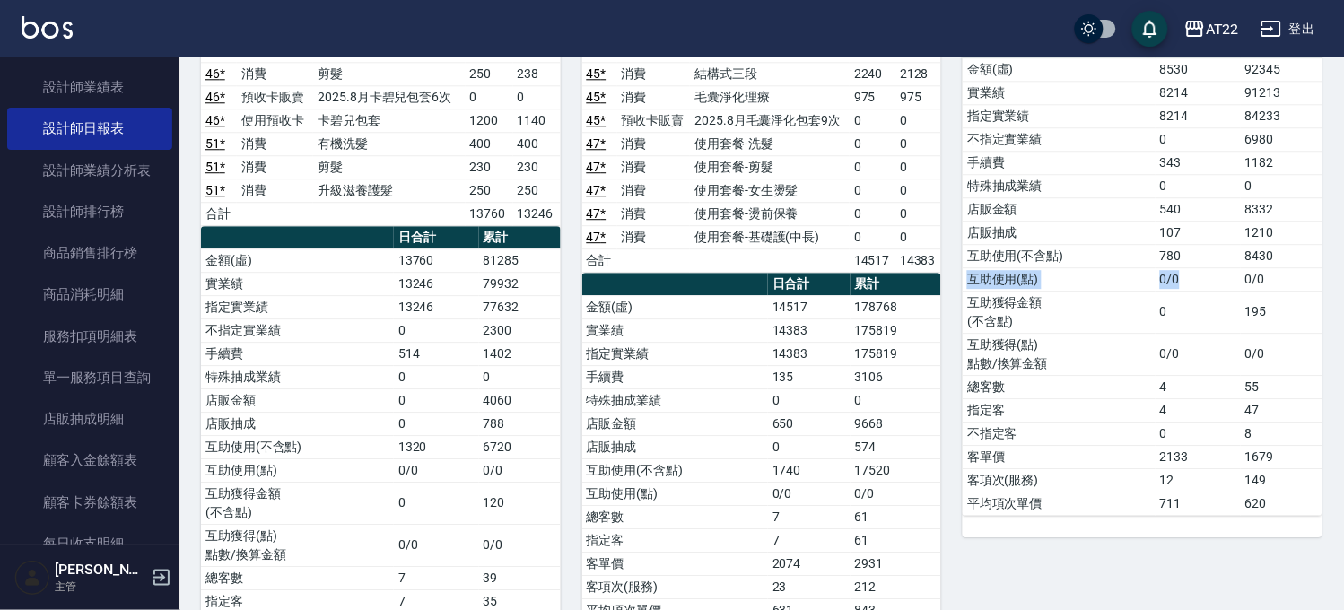
drag, startPoint x: 1305, startPoint y: 203, endPoint x: 1222, endPoint y: 222, distance: 84.7
click at [1222, 222] on tbody "金額(虛) 8530 92345 實業績 8214 91213 指定實業績 8214 84233 不指定實業績 0 6980 手續費 343 1182 特殊抽…" at bounding box center [1143, 286] width 360 height 458
click at [1207, 244] on td "780" at bounding box center [1198, 255] width 85 height 23
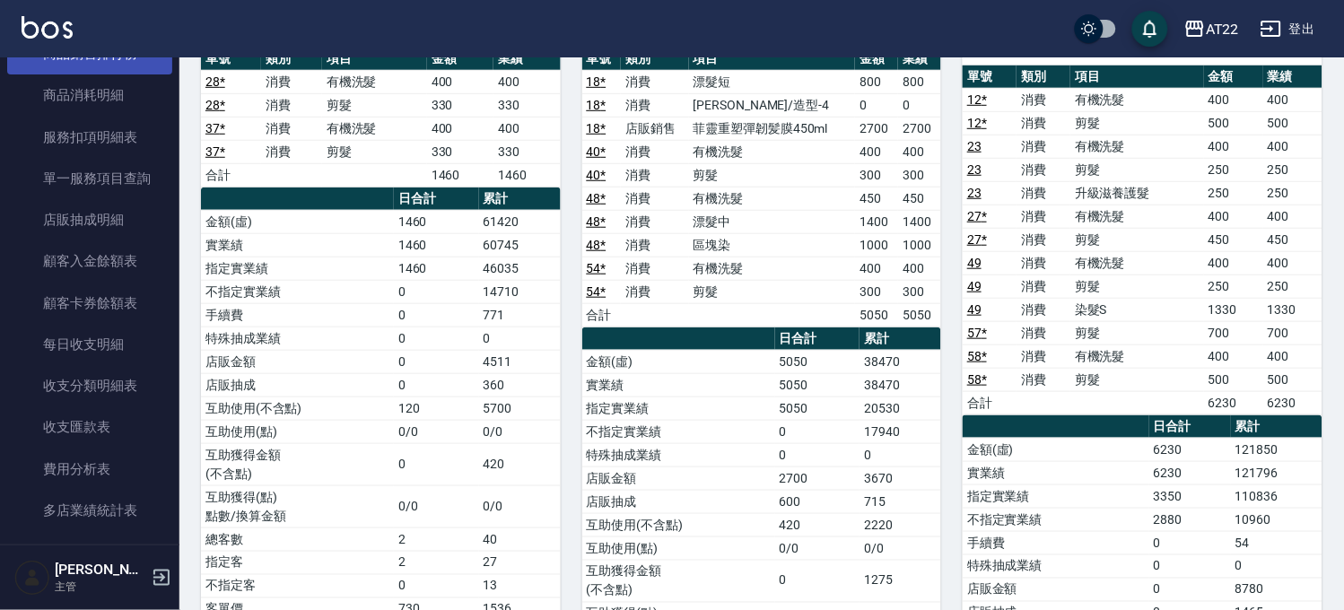
scroll to position [1319, 0]
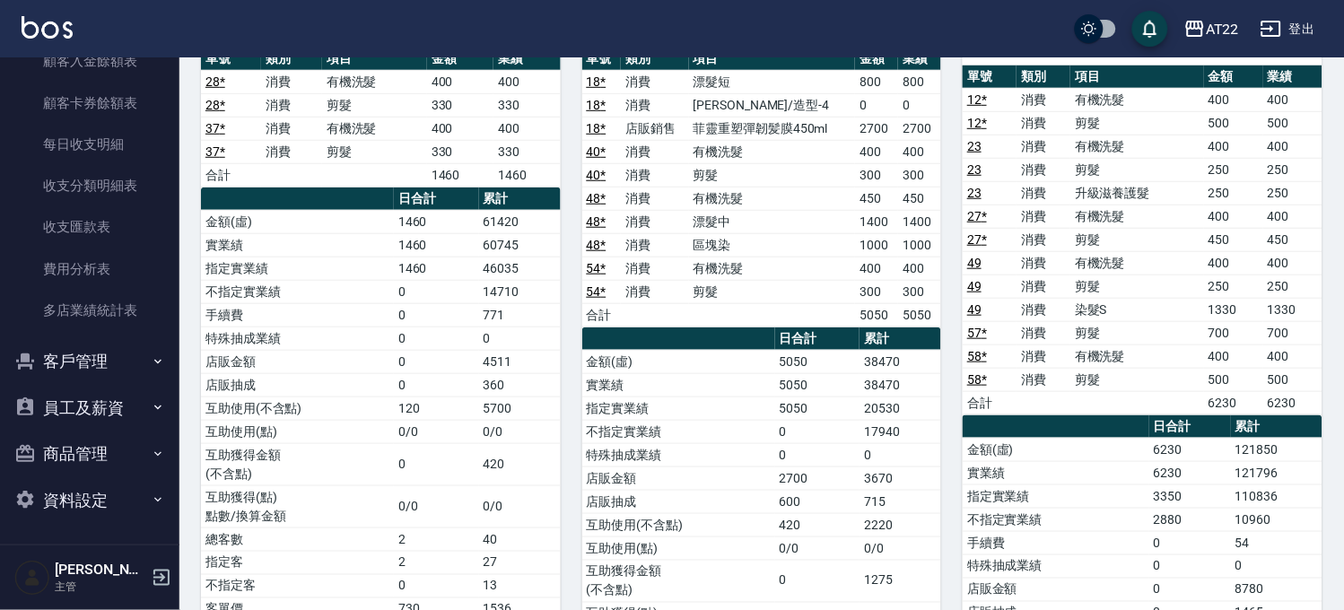
click at [110, 361] on button "客戶管理" at bounding box center [89, 361] width 165 height 47
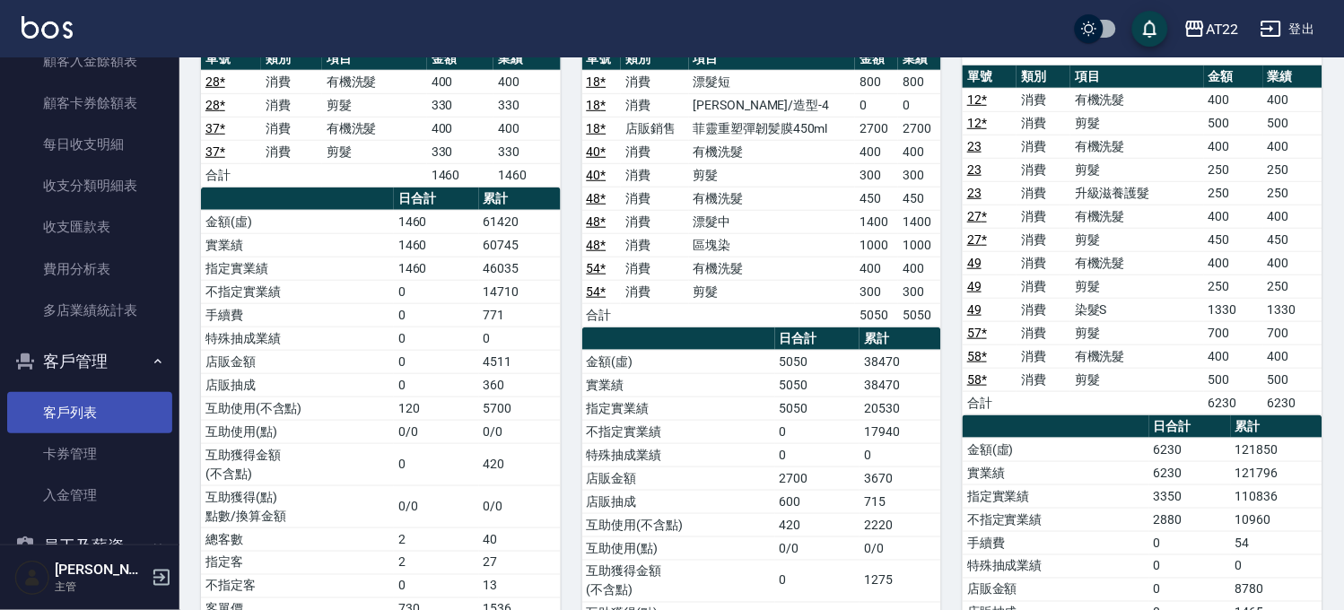
click at [74, 416] on link "客戶列表" at bounding box center [89, 412] width 165 height 41
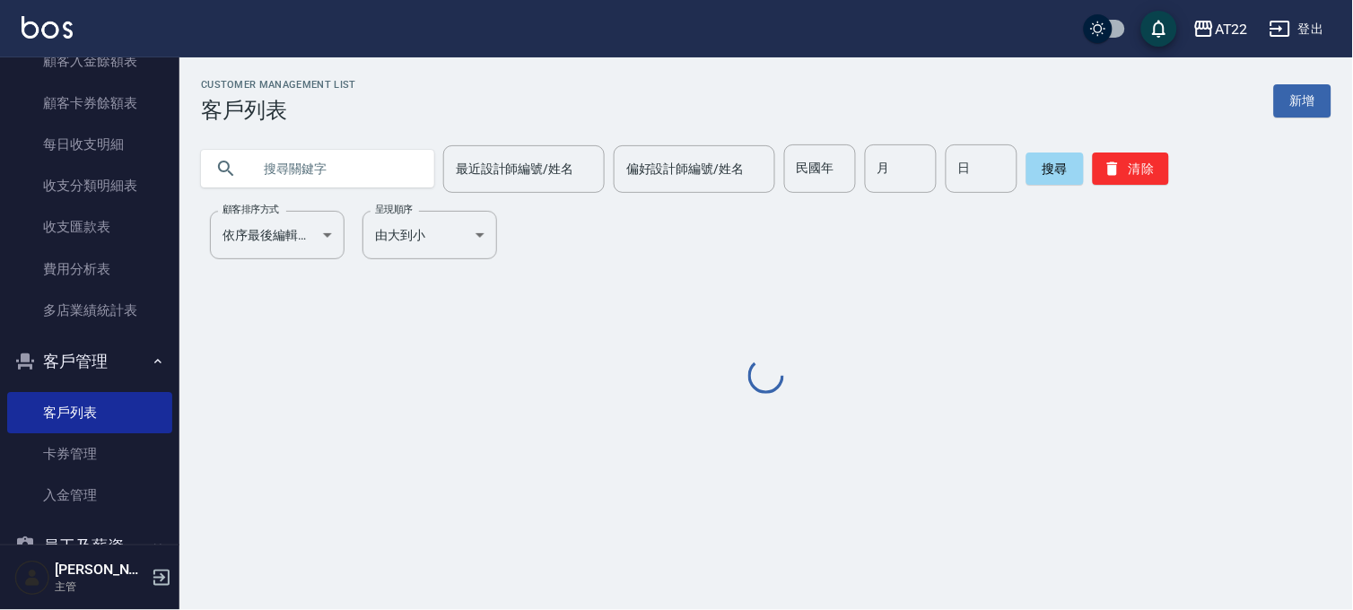
click at [341, 138] on div "最近設計師編號/姓名 最近設計師編號/姓名 偏好設計師編號/姓名 偏好設計師編號/姓名 民國年 民國年 月 月 日 日 搜尋 清除" at bounding box center [755, 158] width 1152 height 70
click at [343, 153] on input "text" at bounding box center [335, 168] width 169 height 48
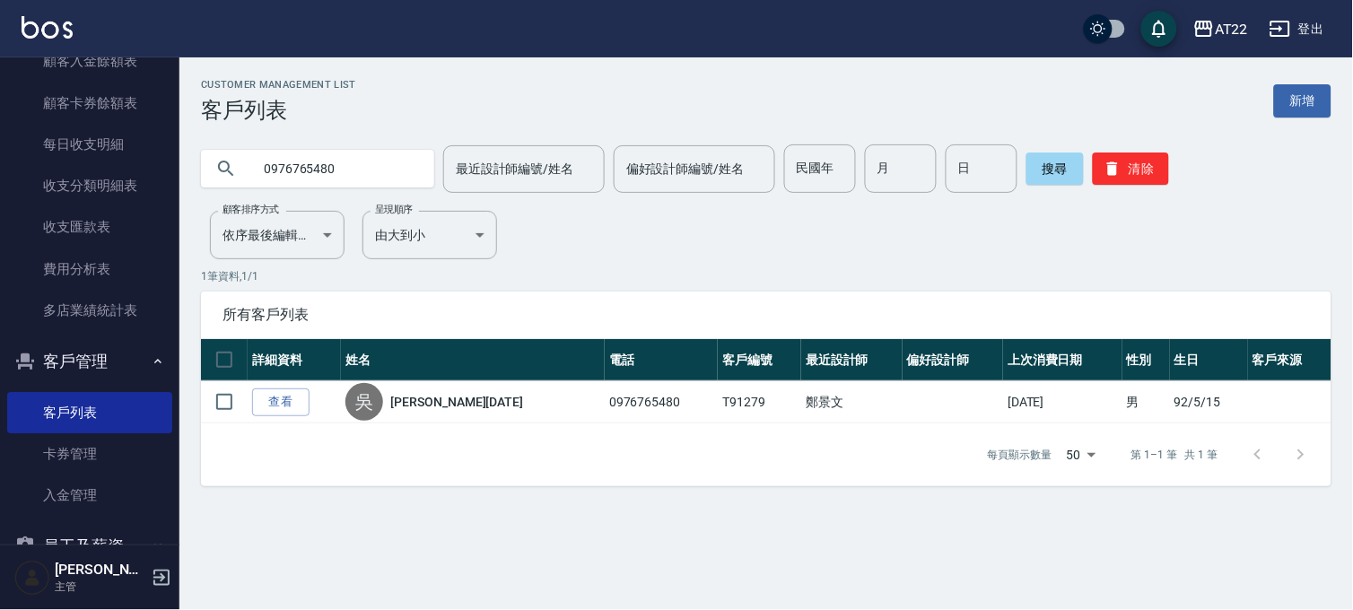
click at [343, 153] on input "0976765480" at bounding box center [335, 168] width 169 height 48
type input "0926809123"
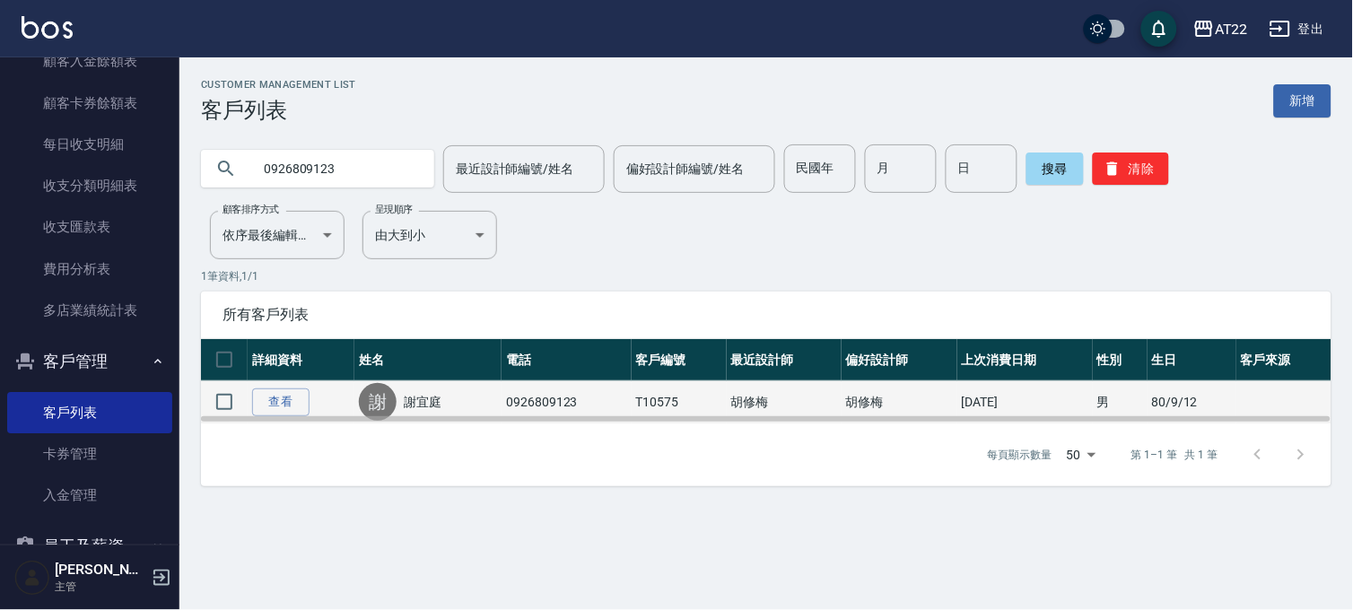
click at [409, 407] on link "謝宜庭" at bounding box center [423, 402] width 38 height 18
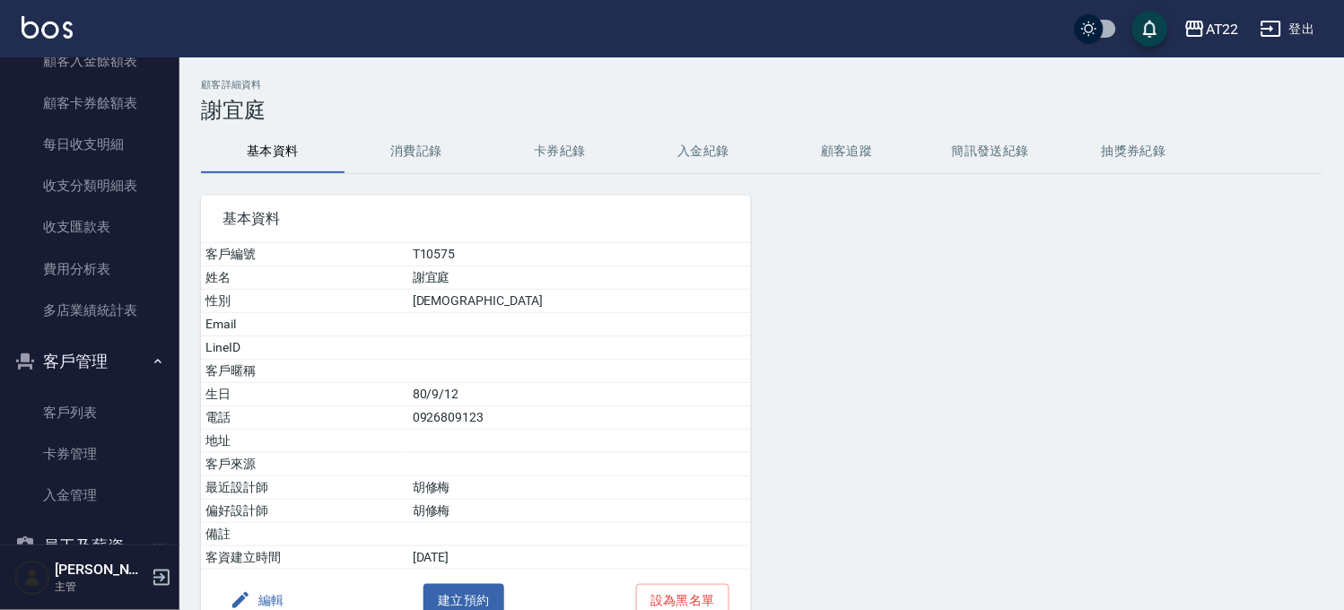
click at [420, 138] on button "消費記錄" at bounding box center [417, 151] width 144 height 43
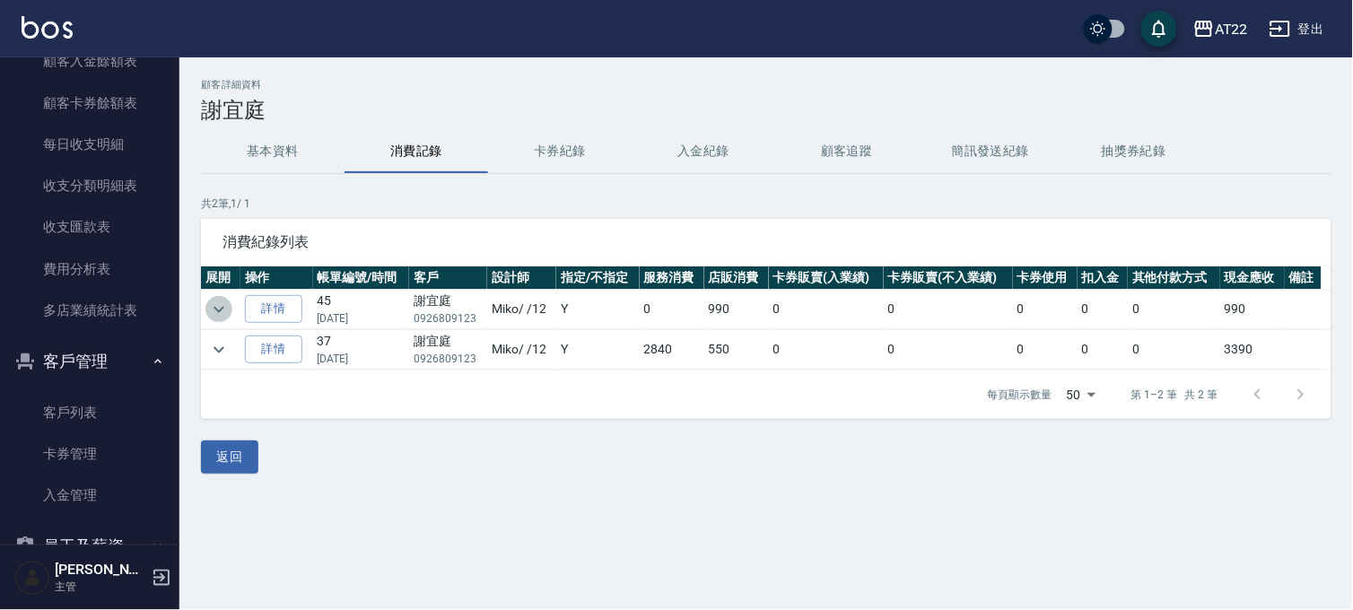
click at [212, 299] on icon "expand row" at bounding box center [219, 310] width 22 height 22
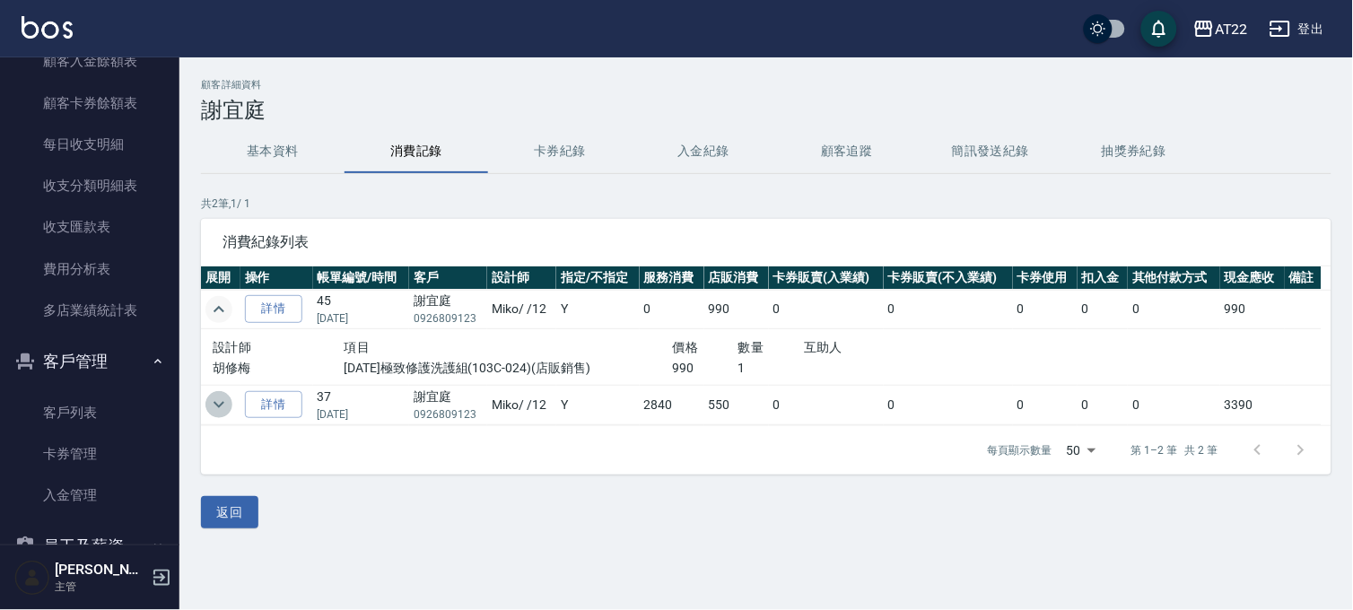
click at [225, 408] on icon "expand row" at bounding box center [219, 405] width 22 height 22
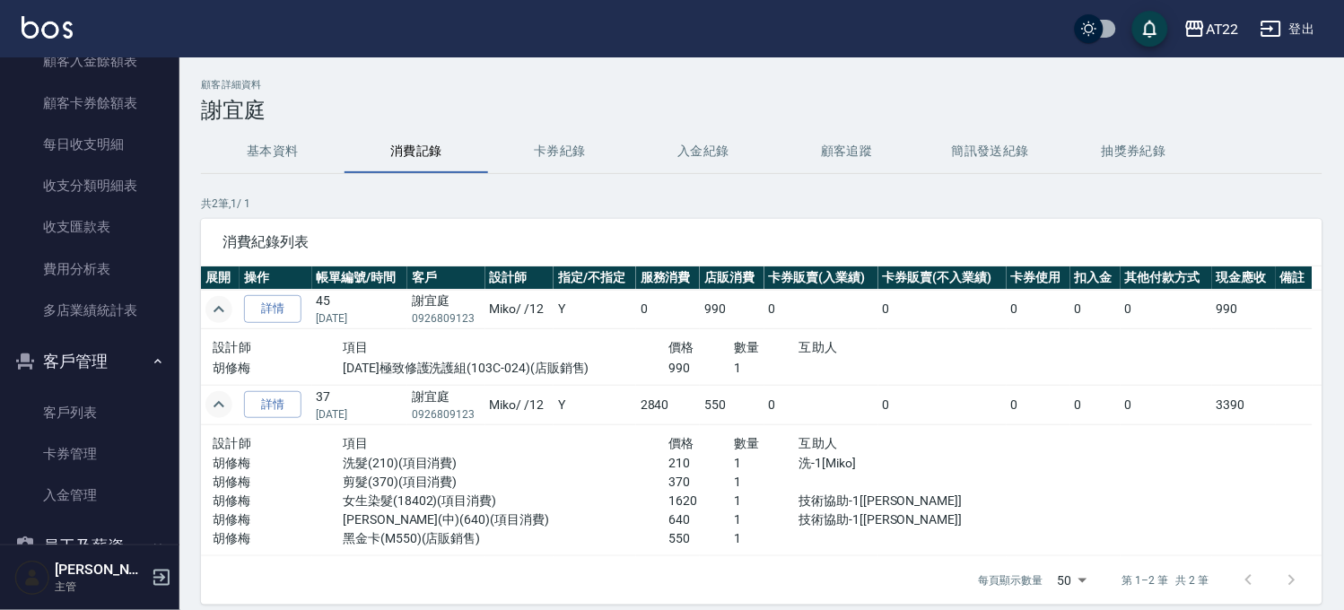
drag, startPoint x: 356, startPoint y: 417, endPoint x: 389, endPoint y: 416, distance: 32.4
click at [389, 416] on p "[DATE]" at bounding box center [360, 415] width 87 height 16
click at [372, 414] on p "[DATE]" at bounding box center [360, 415] width 87 height 16
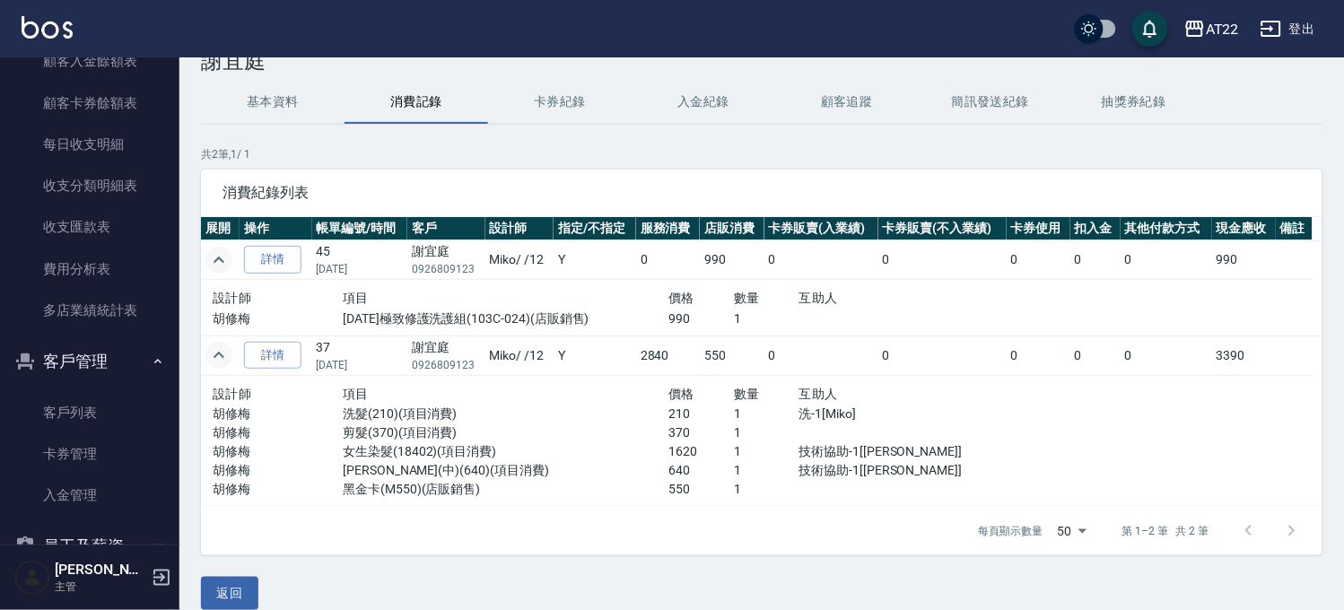
scroll to position [70, 0]
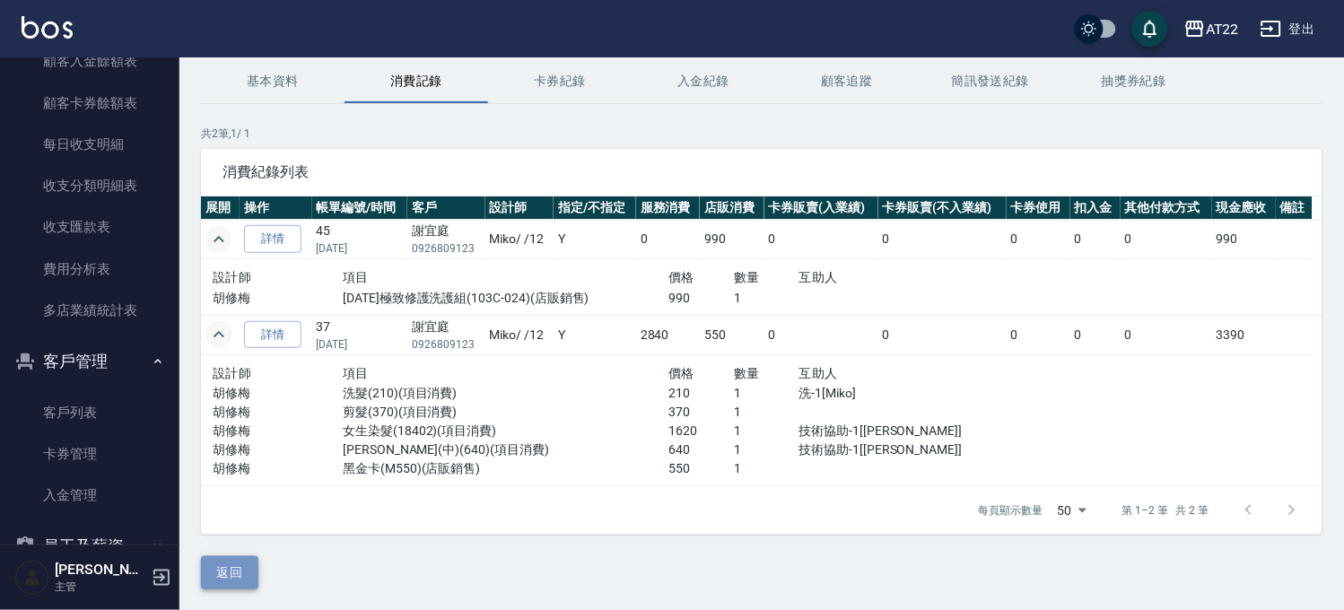
click at [224, 576] on button "返回" at bounding box center [229, 572] width 57 height 33
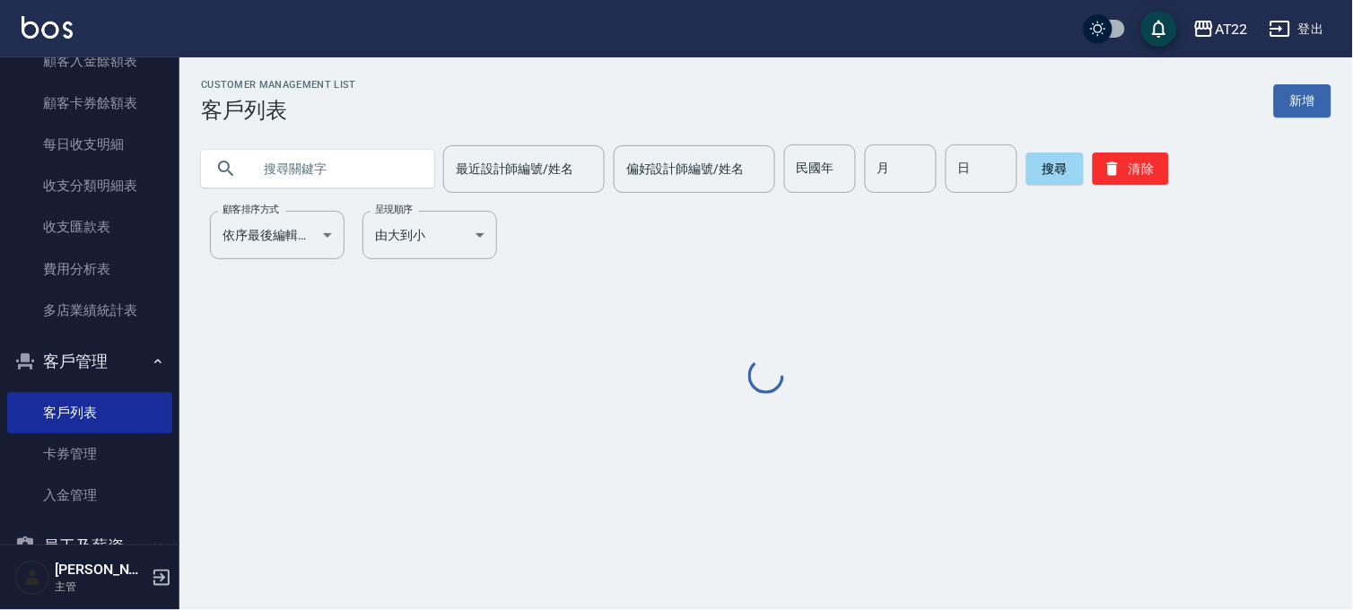
click at [317, 179] on input "text" at bounding box center [335, 168] width 169 height 48
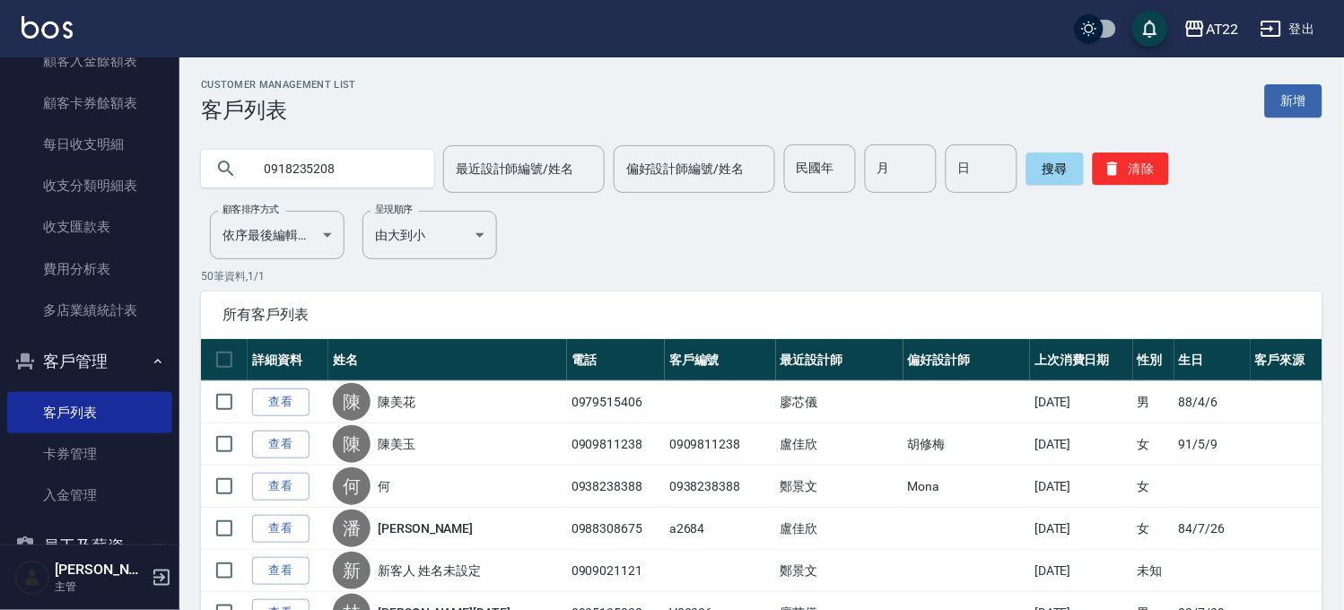
type input "0918235208"
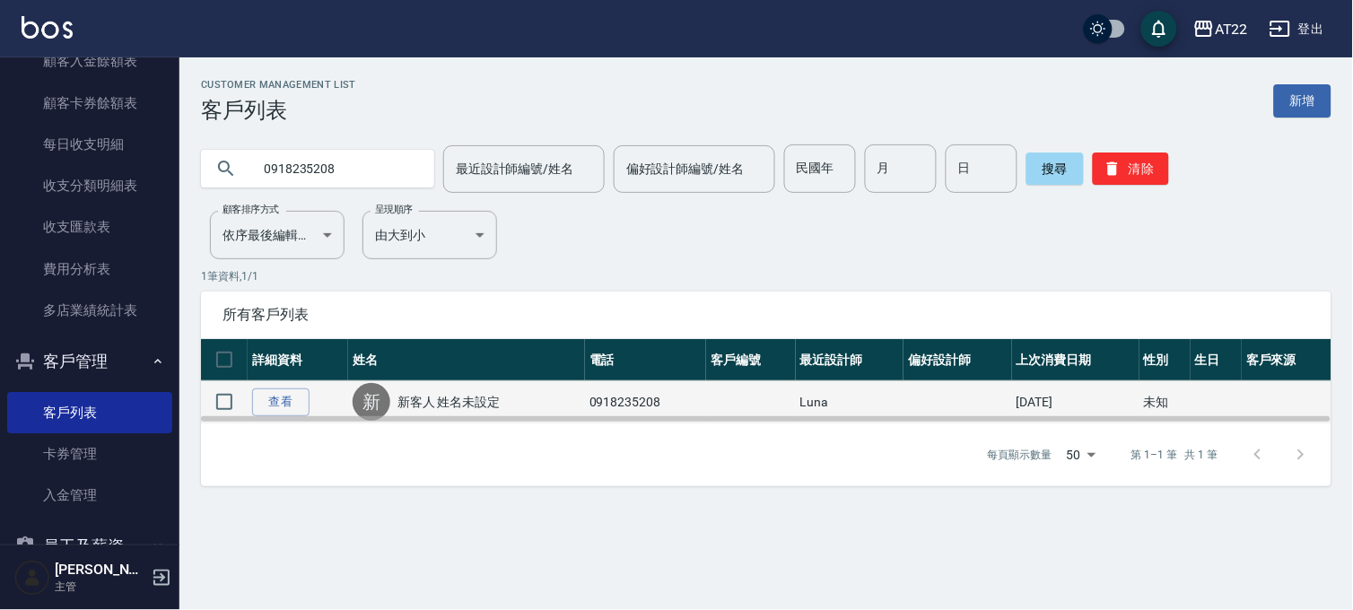
click at [396, 392] on div "新 新客人 姓名未設定" at bounding box center [467, 402] width 228 height 38
click at [399, 399] on link "新客人 姓名未設定" at bounding box center [449, 402] width 103 height 18
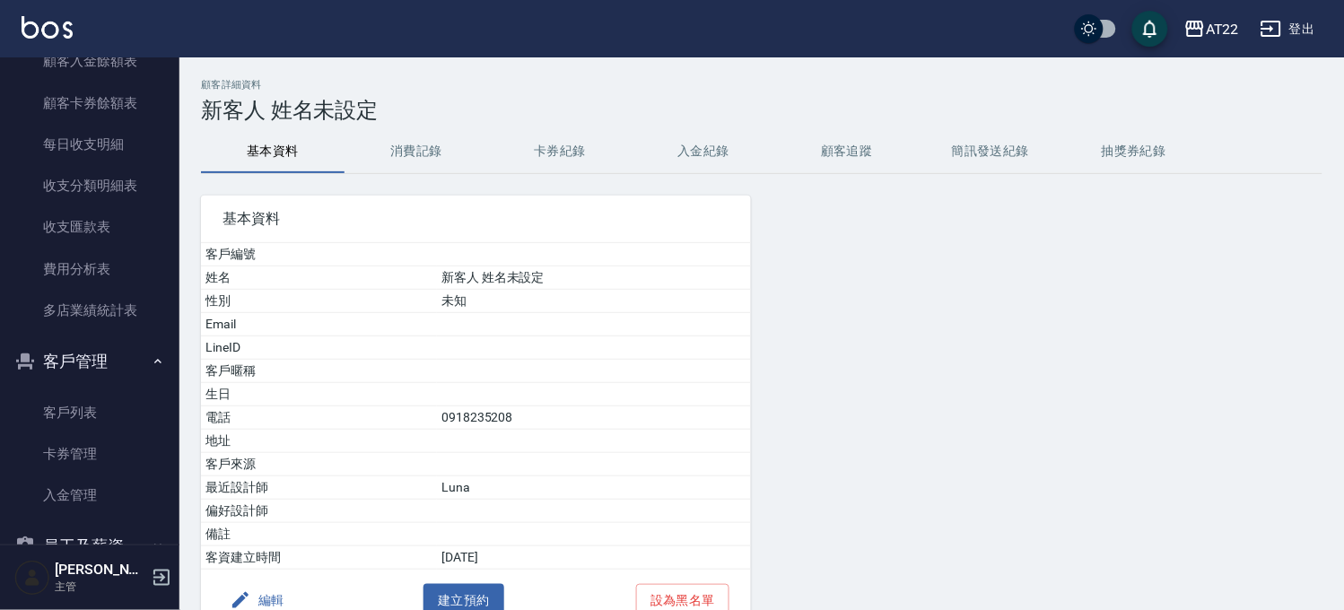
click at [400, 162] on button "消費記錄" at bounding box center [417, 151] width 144 height 43
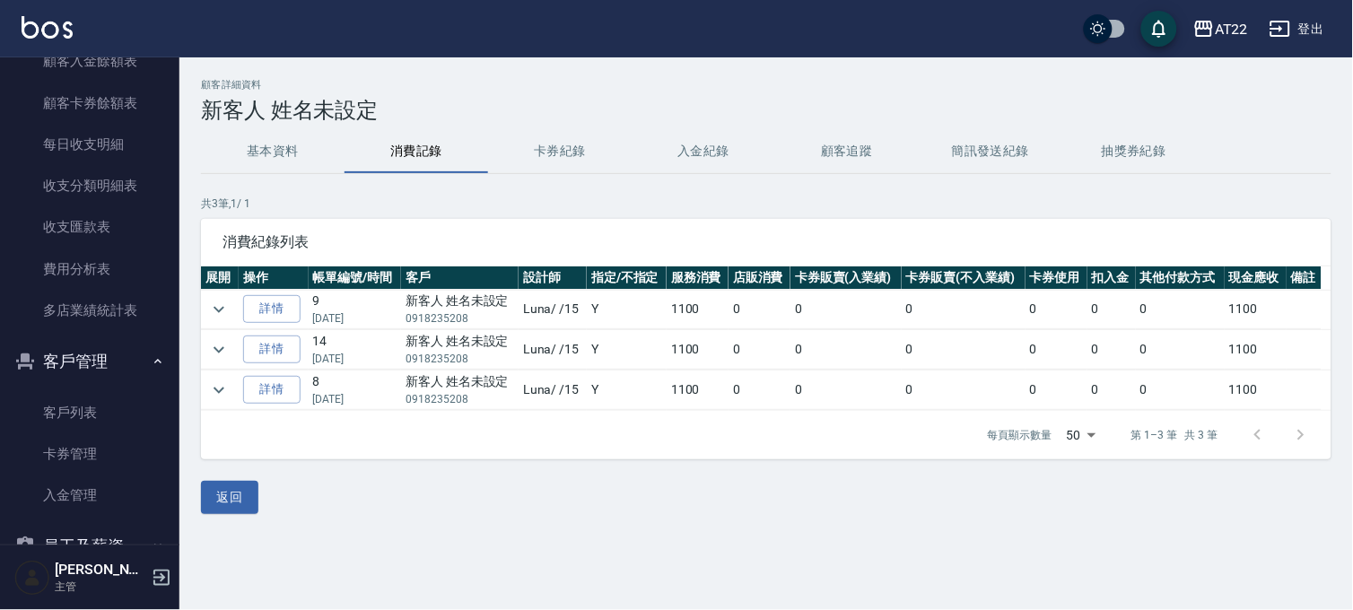
click at [325, 153] on button "基本資料" at bounding box center [273, 151] width 144 height 43
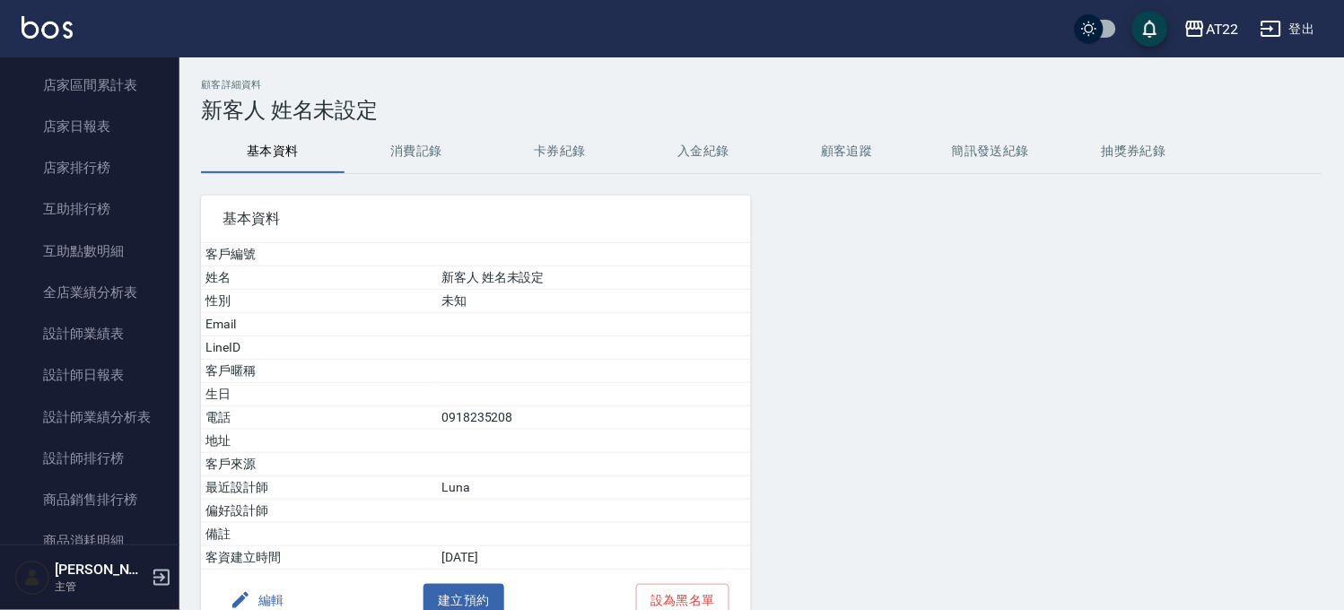
scroll to position [533, 0]
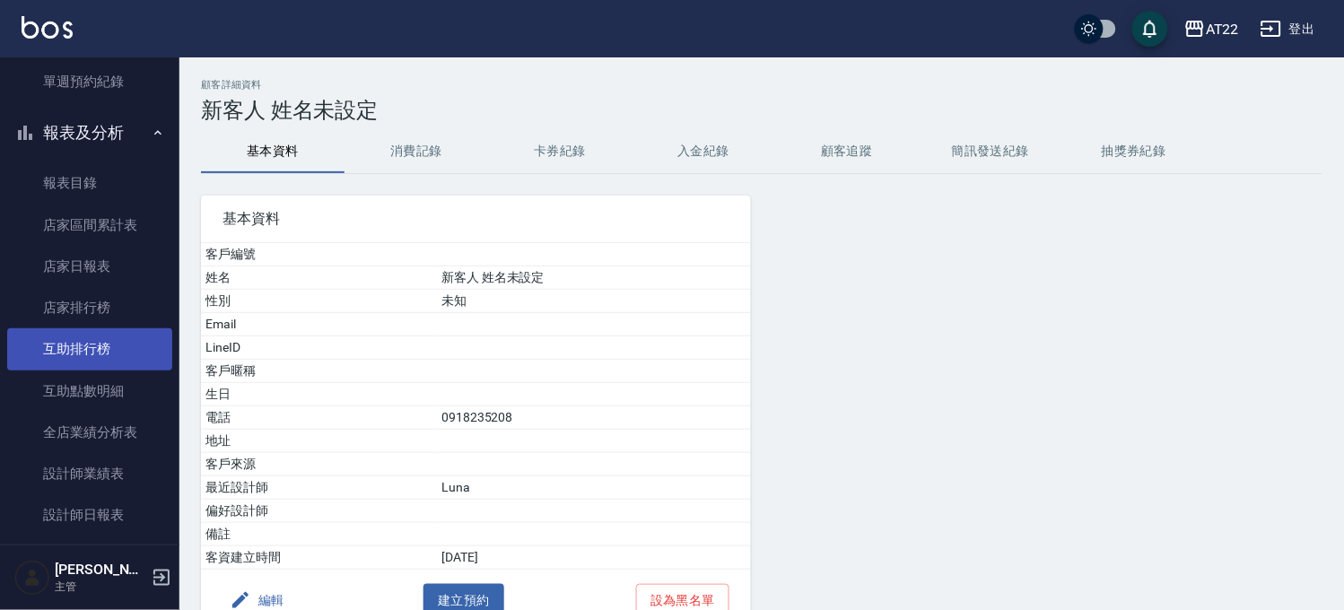
click at [109, 350] on link "互助排行榜" at bounding box center [89, 348] width 165 height 41
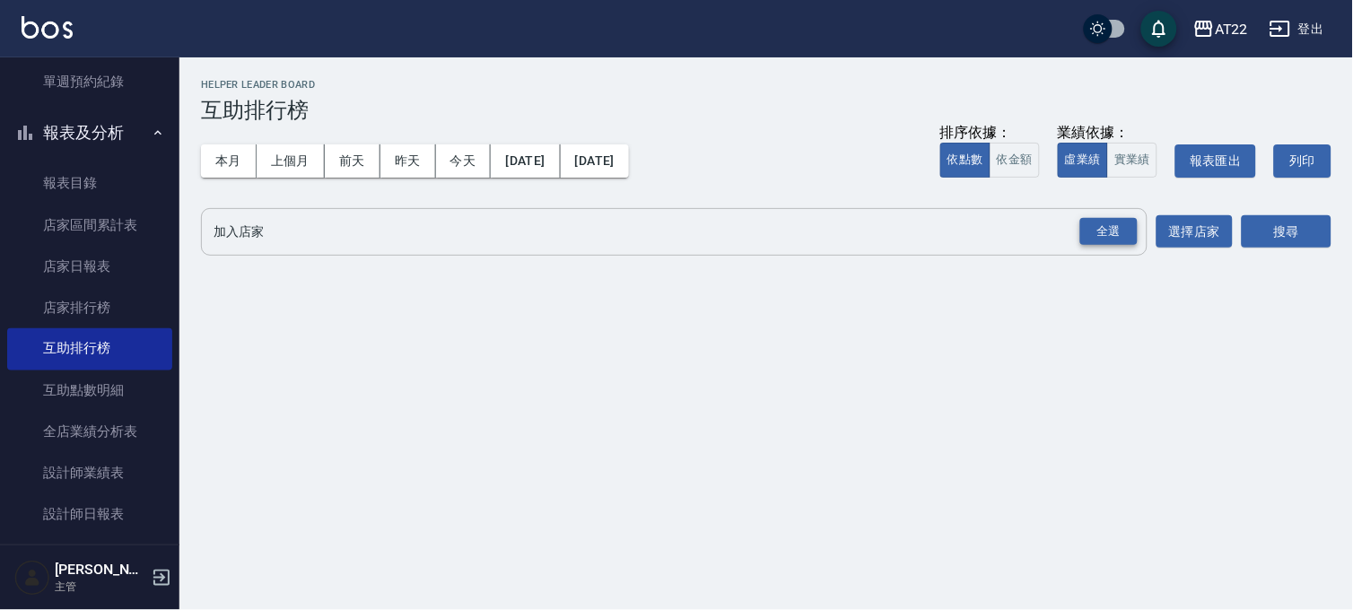
click at [1115, 224] on div "全選" at bounding box center [1108, 232] width 57 height 28
click at [1306, 210] on div "搜尋" at bounding box center [1287, 233] width 90 height 50
click at [1304, 222] on button "搜尋" at bounding box center [1287, 232] width 90 height 33
